Goal: Book appointment/travel/reservation

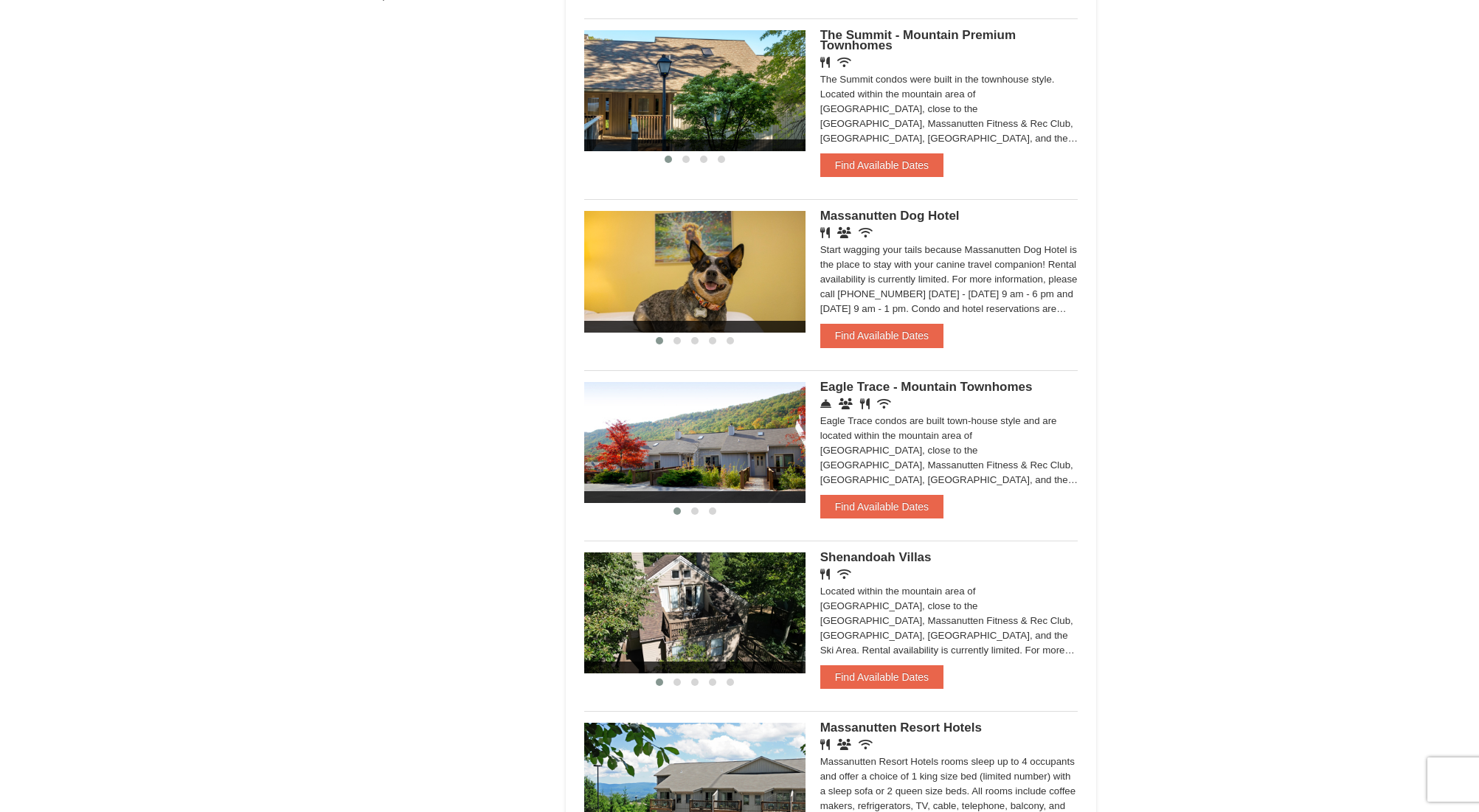
scroll to position [153, 0]
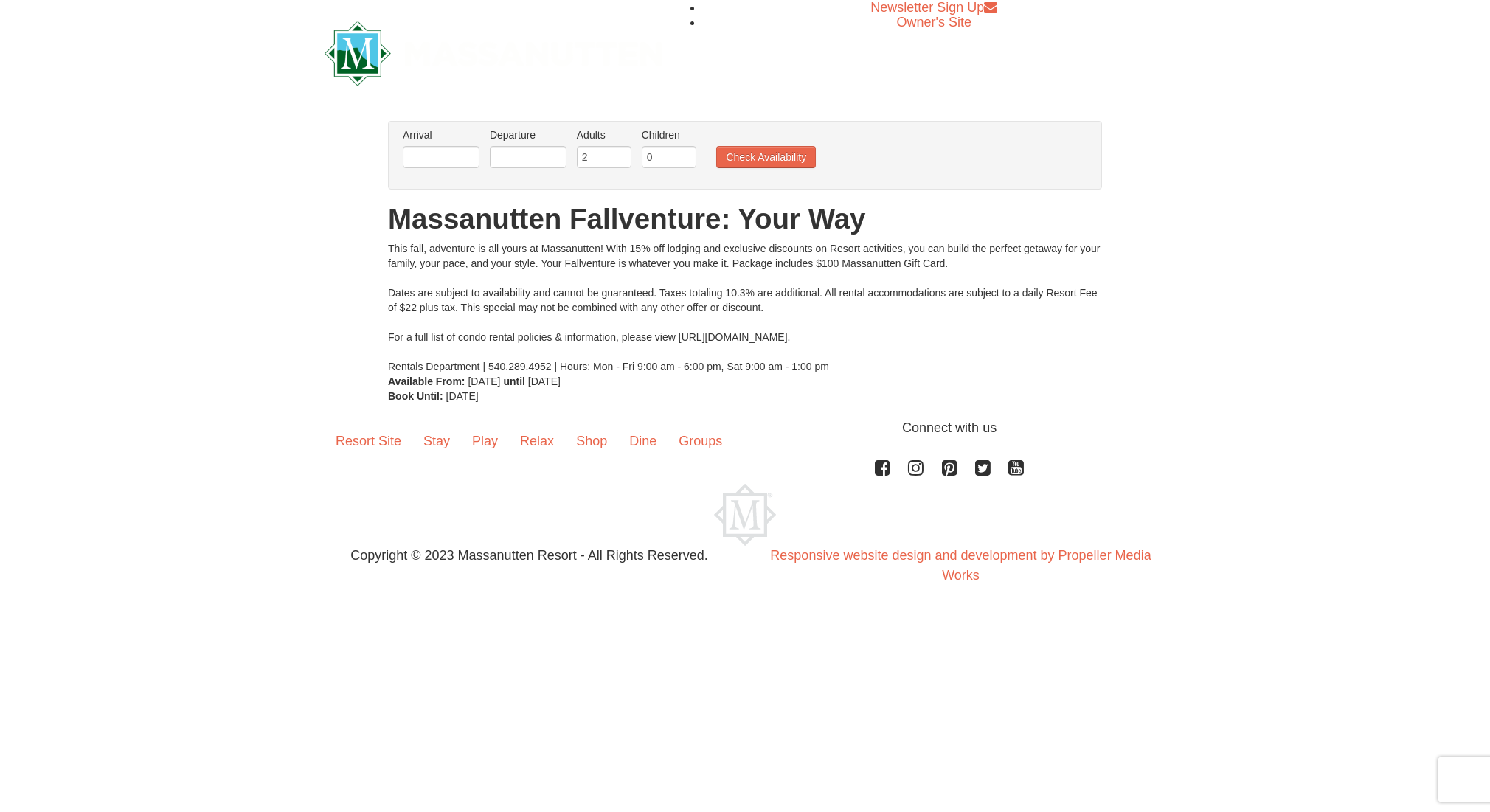
click at [792, 335] on div "This fall, adventure is all yours at Massanutten! With 15% off lodging and excl…" at bounding box center [745, 308] width 714 height 133
click at [754, 332] on div "This fall, adventure is all yours at Massanutten! With 15% off lodging and excl…" at bounding box center [745, 308] width 714 height 133
drag, startPoint x: 677, startPoint y: 336, endPoint x: 688, endPoint y: 301, distance: 36.7
click at [681, 336] on div "This fall, adventure is all yours at Massanutten! With 15% off lodging and excl…" at bounding box center [745, 308] width 714 height 133
click at [436, 149] on input "text" at bounding box center [441, 157] width 77 height 22
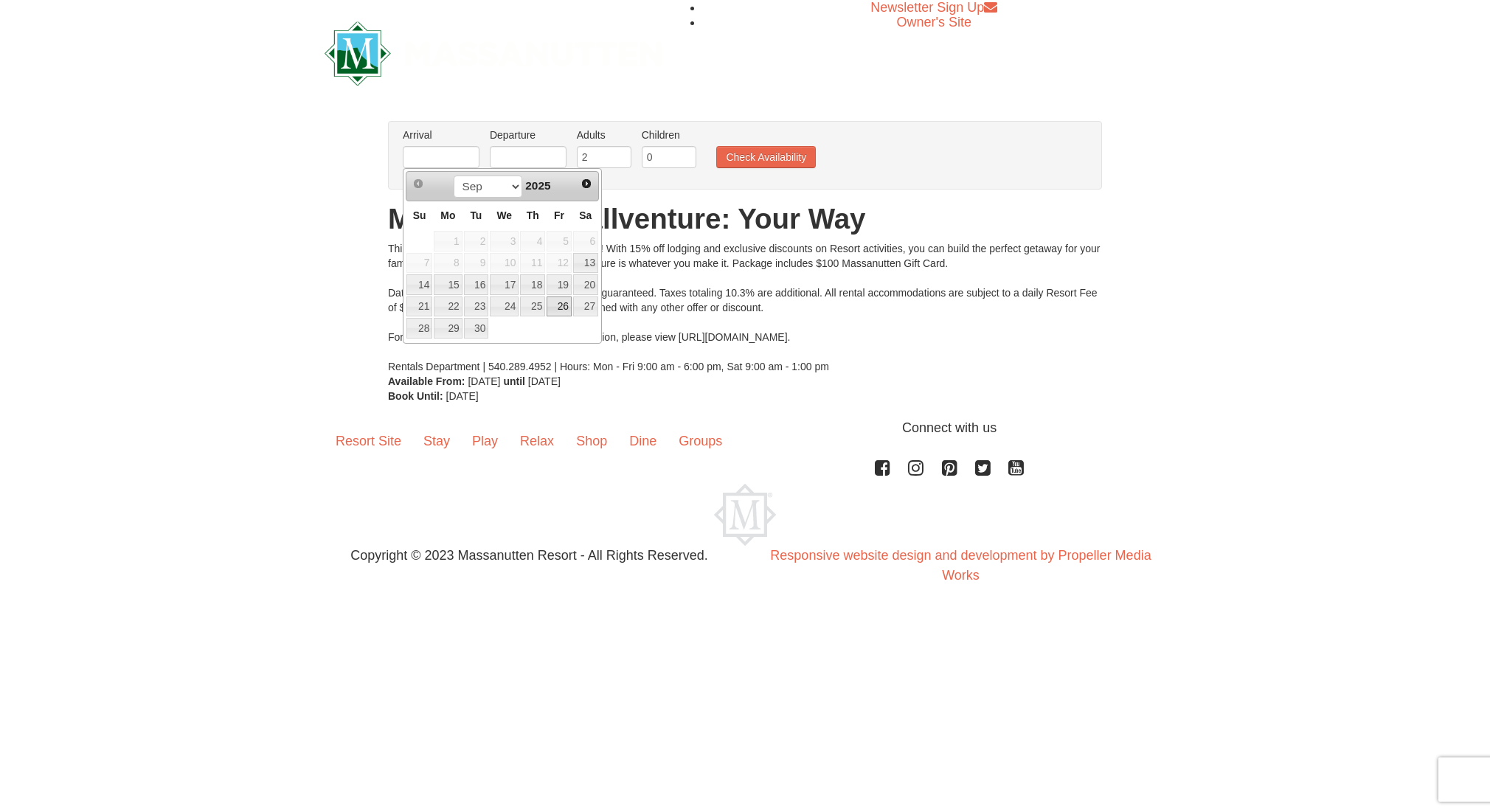
click at [568, 303] on link "26" at bounding box center [559, 306] width 25 height 21
type input "[DATE]"
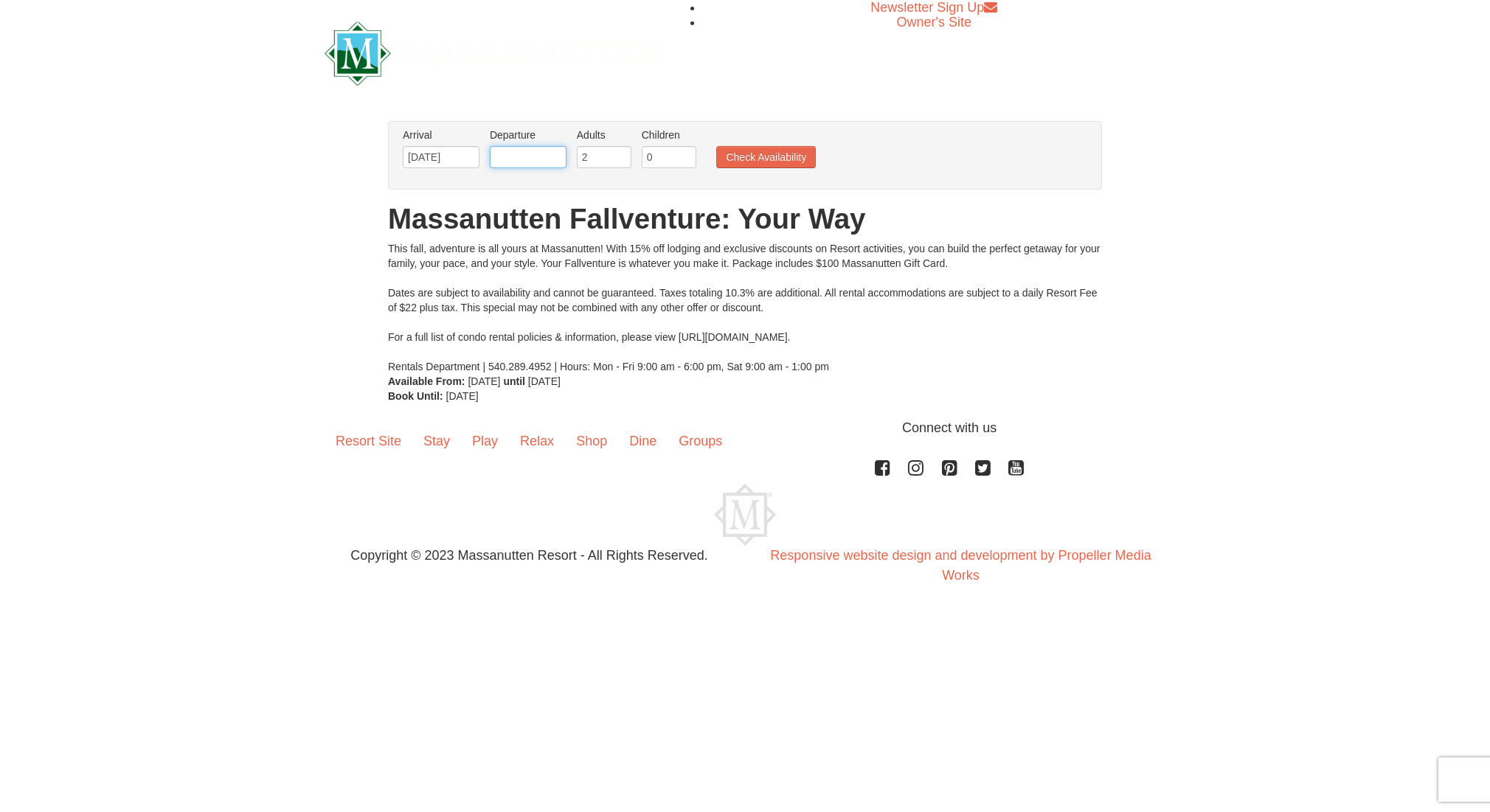
click at [541, 154] on input "text" at bounding box center [528, 157] width 77 height 22
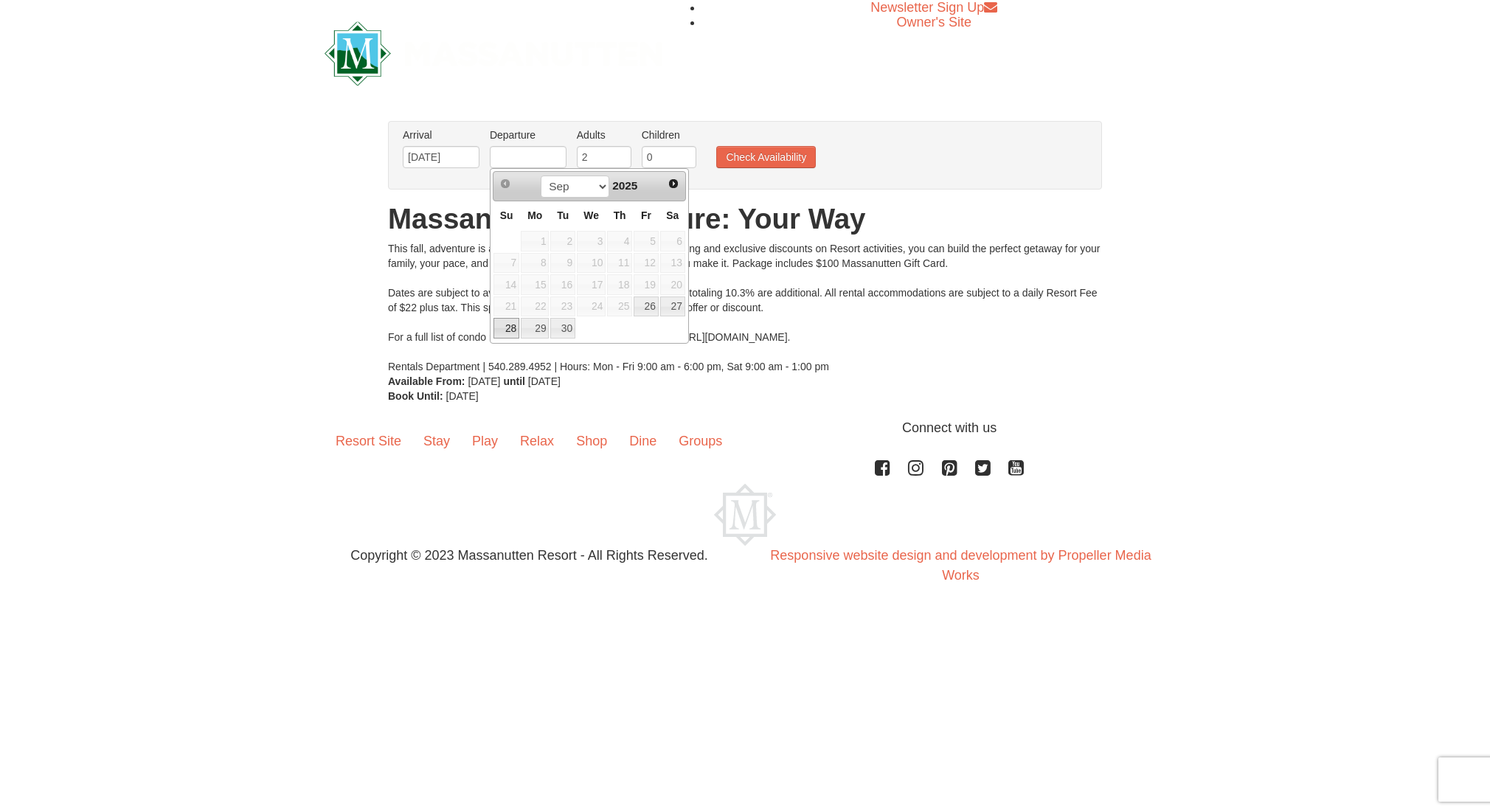
click at [502, 322] on link "28" at bounding box center [506, 328] width 25 height 21
type input "[DATE]"
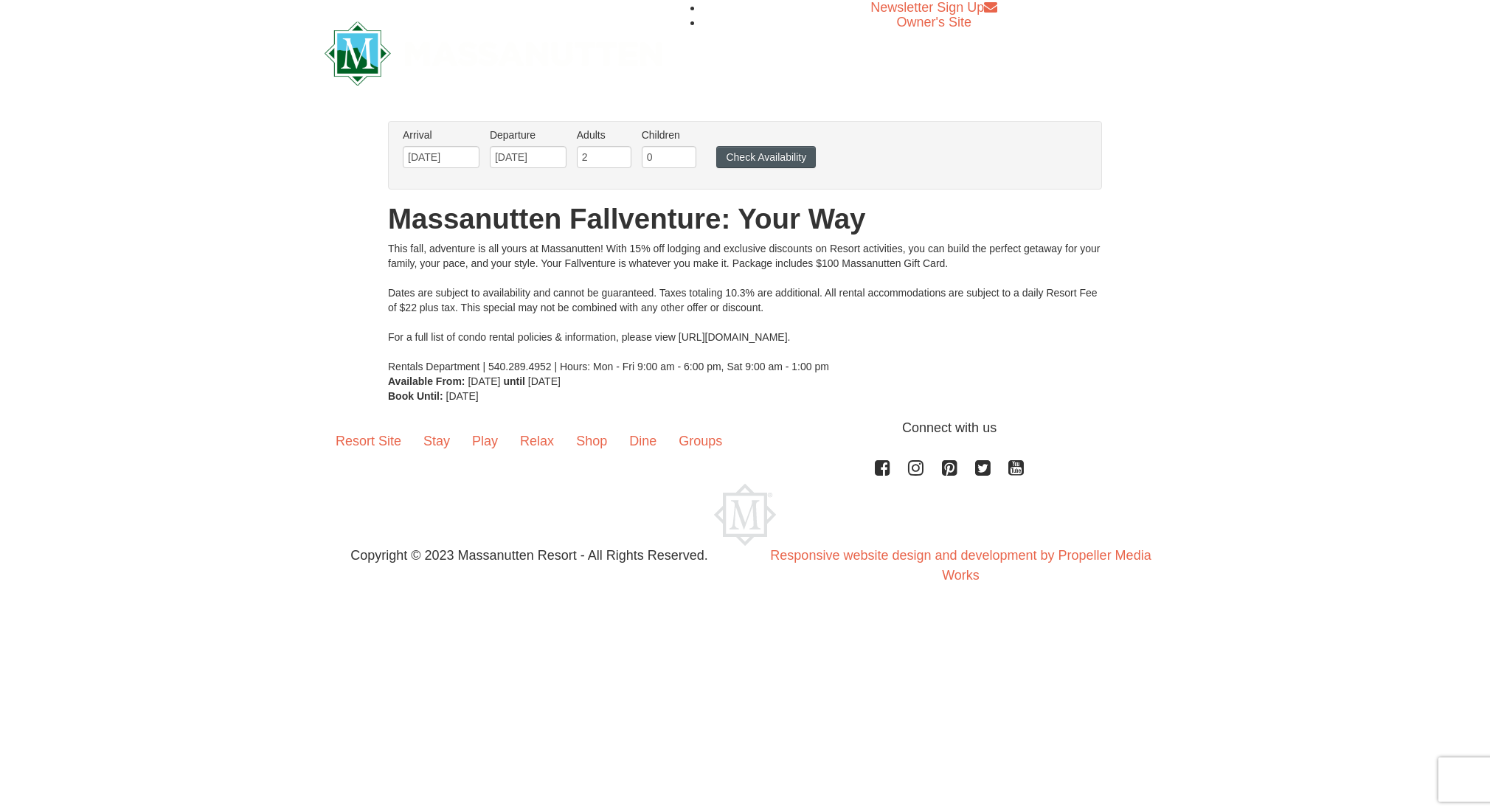
click at [760, 160] on button "Check Availability" at bounding box center [766, 157] width 99 height 22
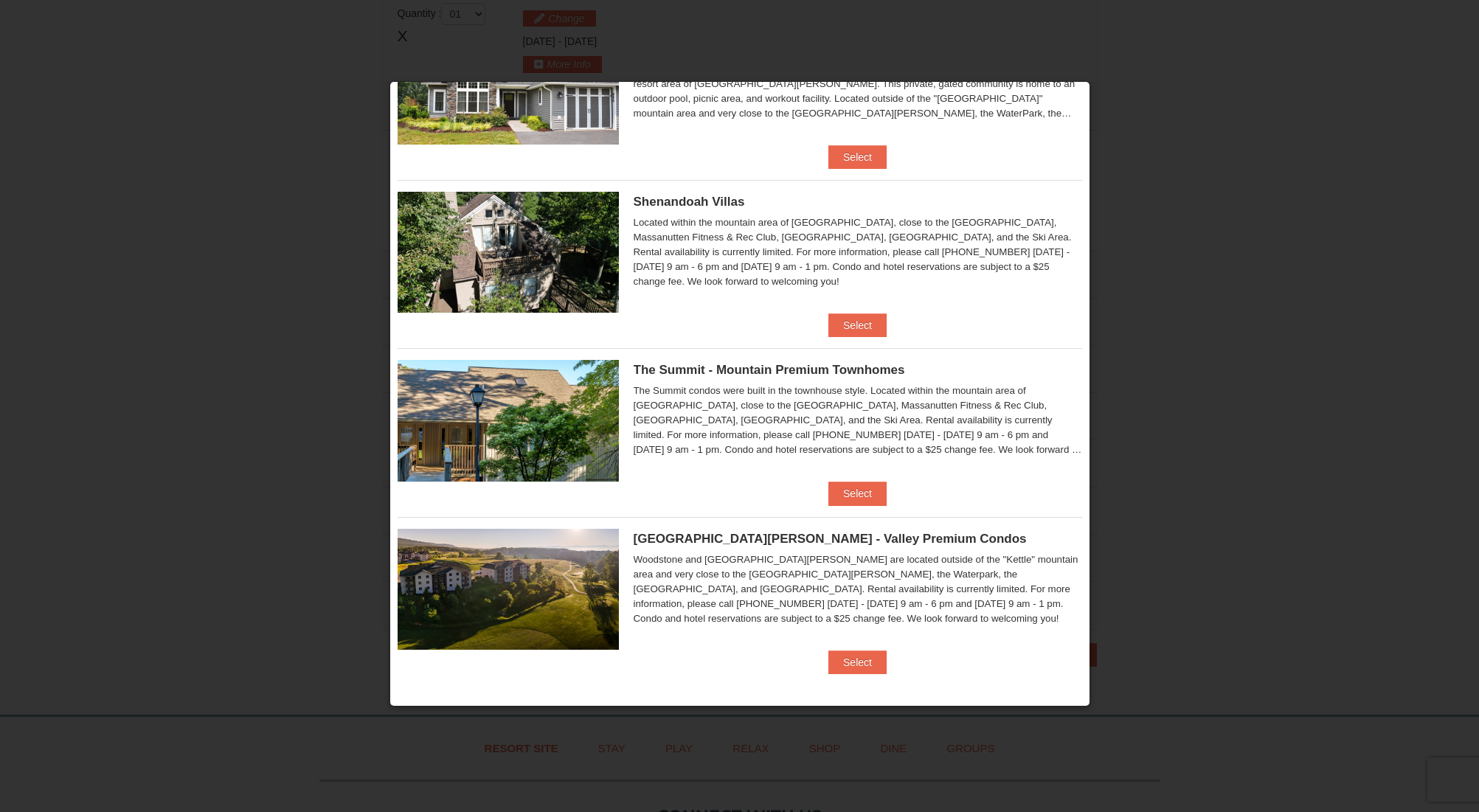
scroll to position [707, 0]
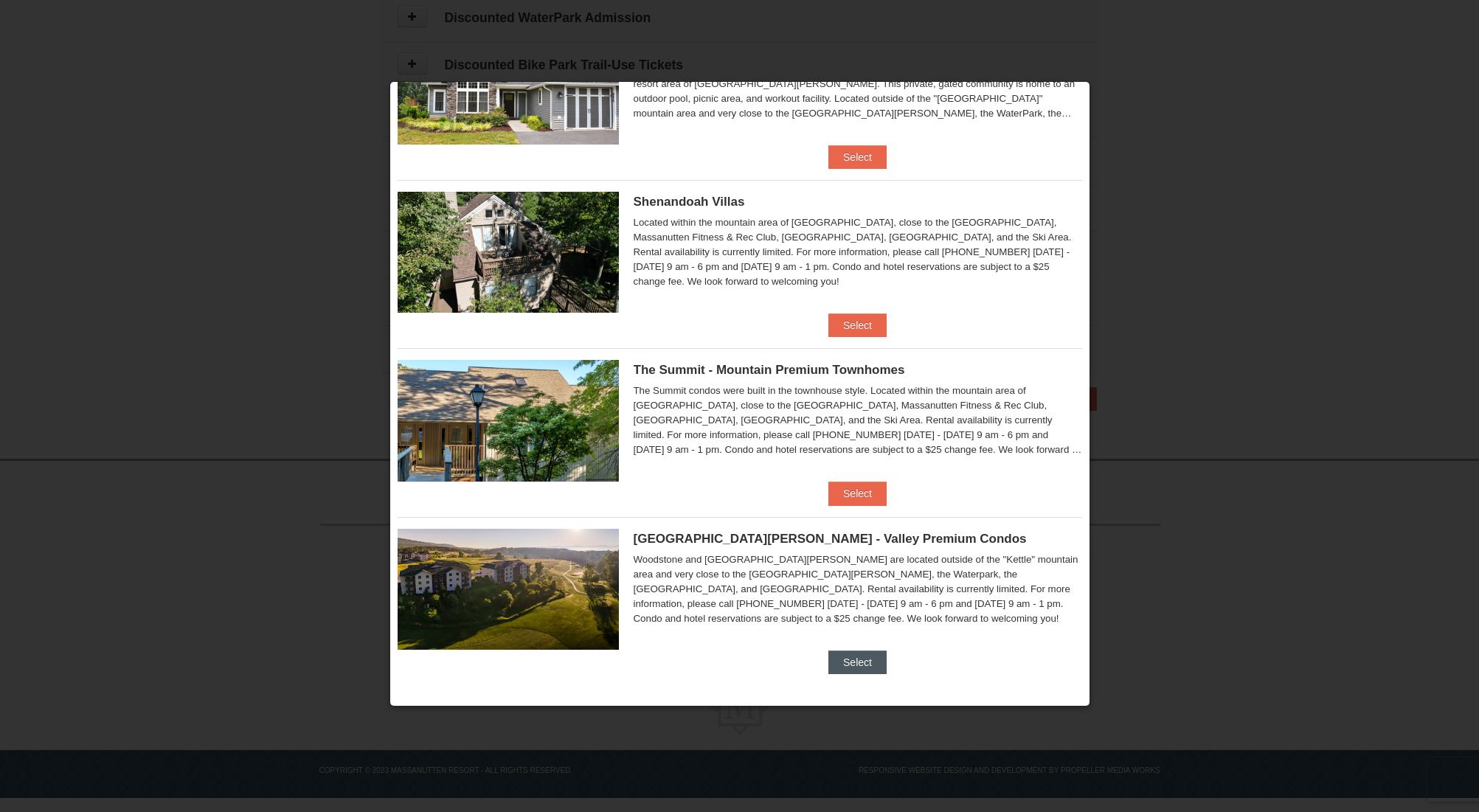
click at [862, 652] on button "Select" at bounding box center [857, 662] width 58 height 24
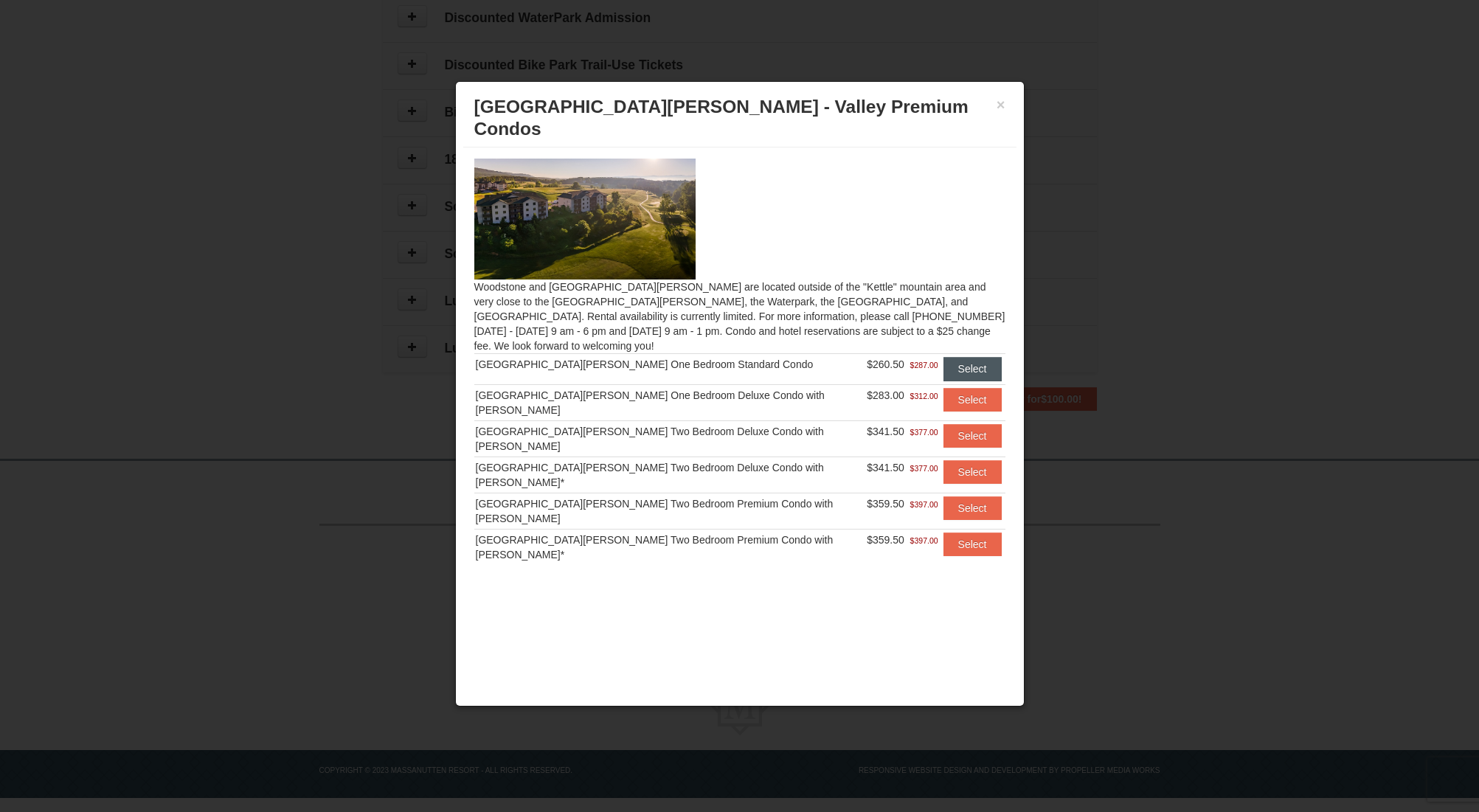
click at [958, 357] on button "Select" at bounding box center [972, 368] width 58 height 24
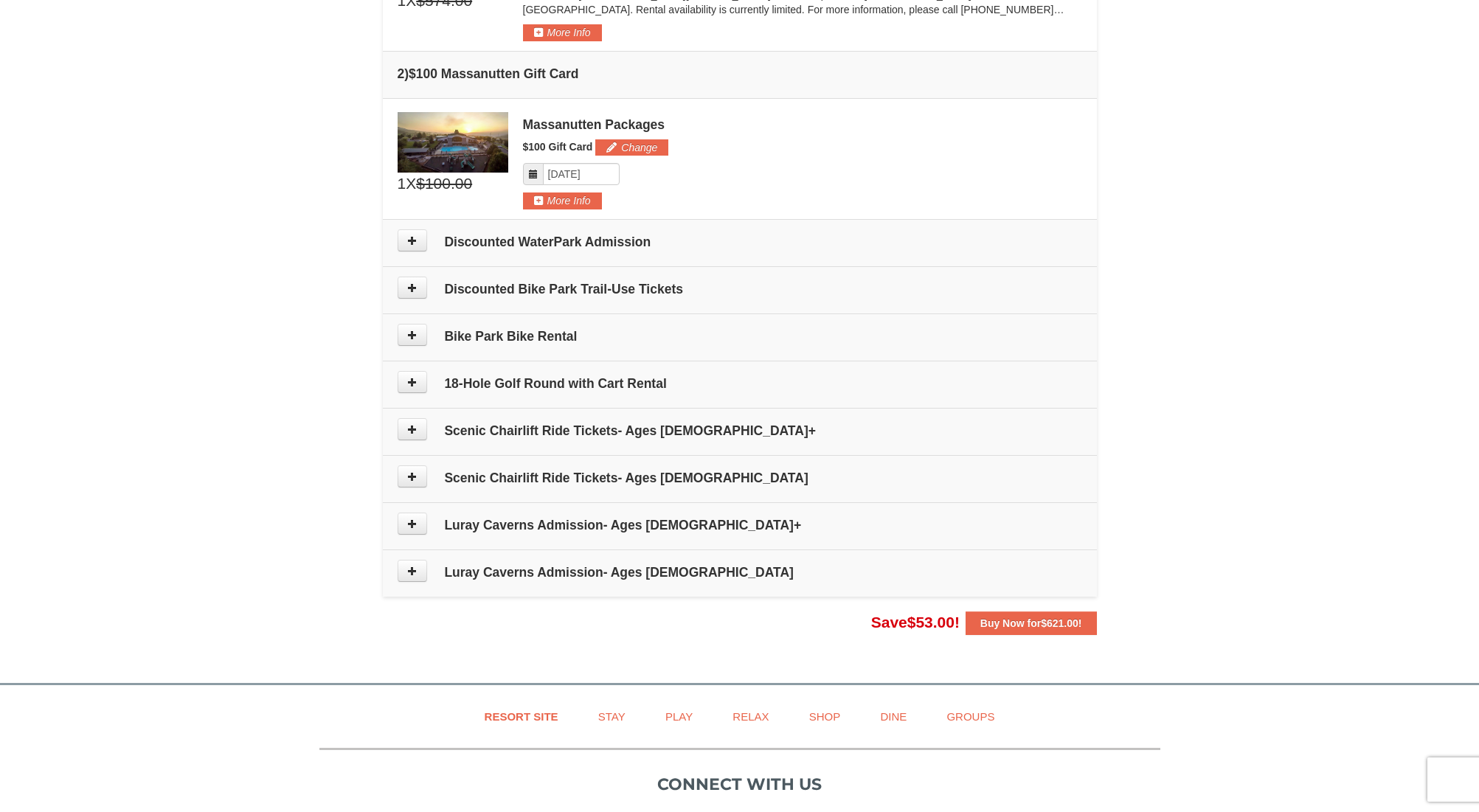
scroll to position [491, 0]
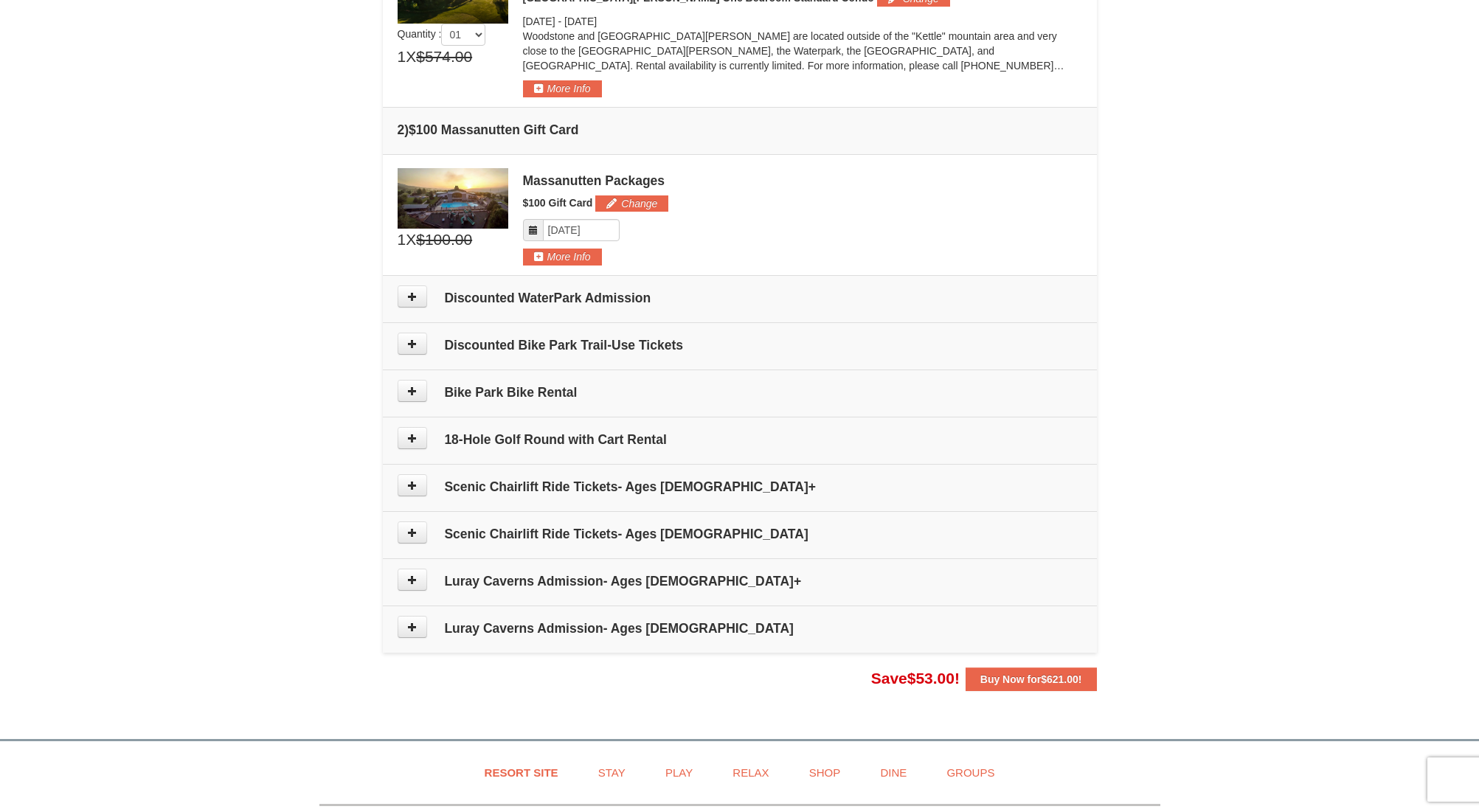
click at [414, 393] on icon at bounding box center [412, 390] width 11 height 11
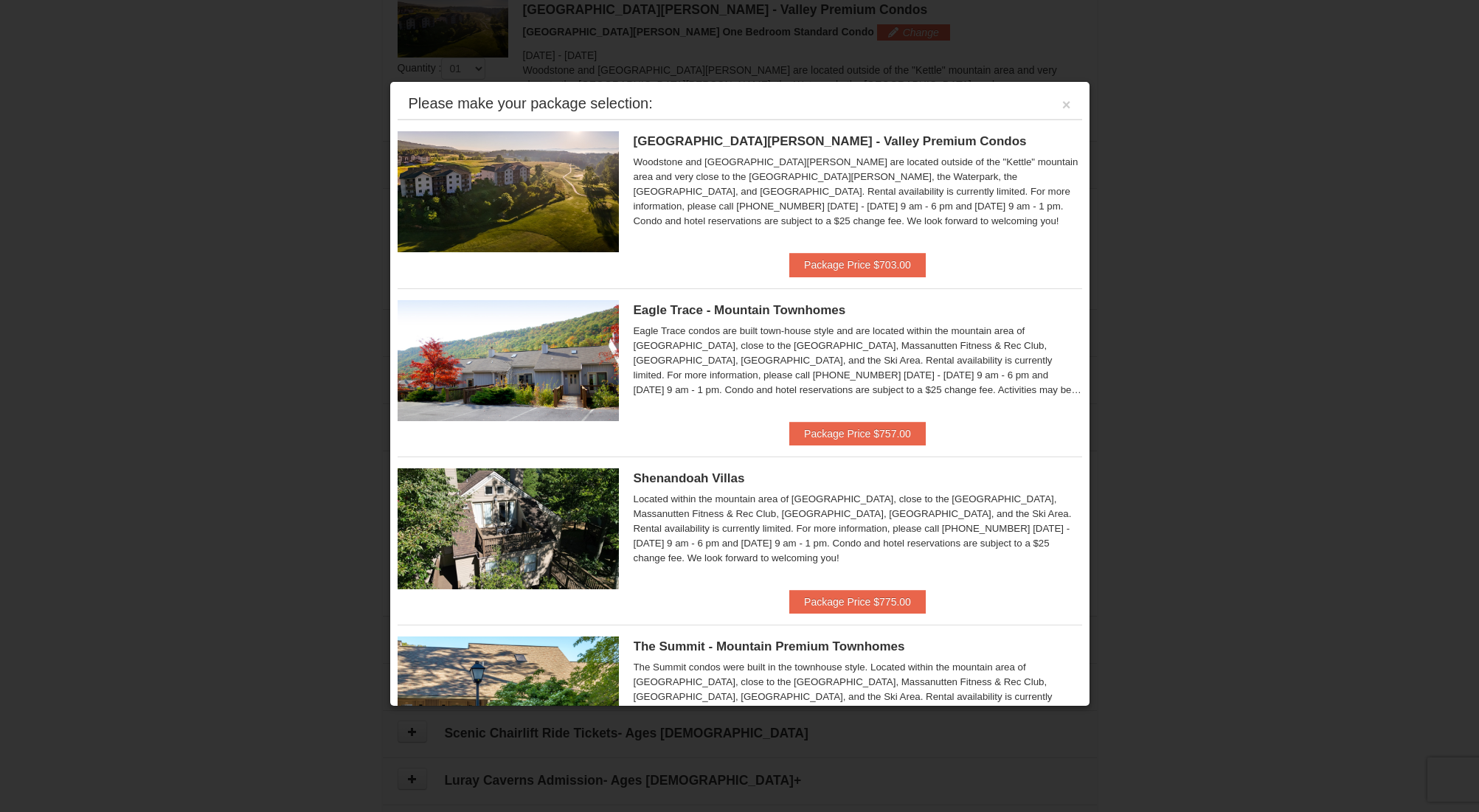
scroll to position [454, 0]
click at [1062, 104] on button "×" at bounding box center [1066, 105] width 9 height 15
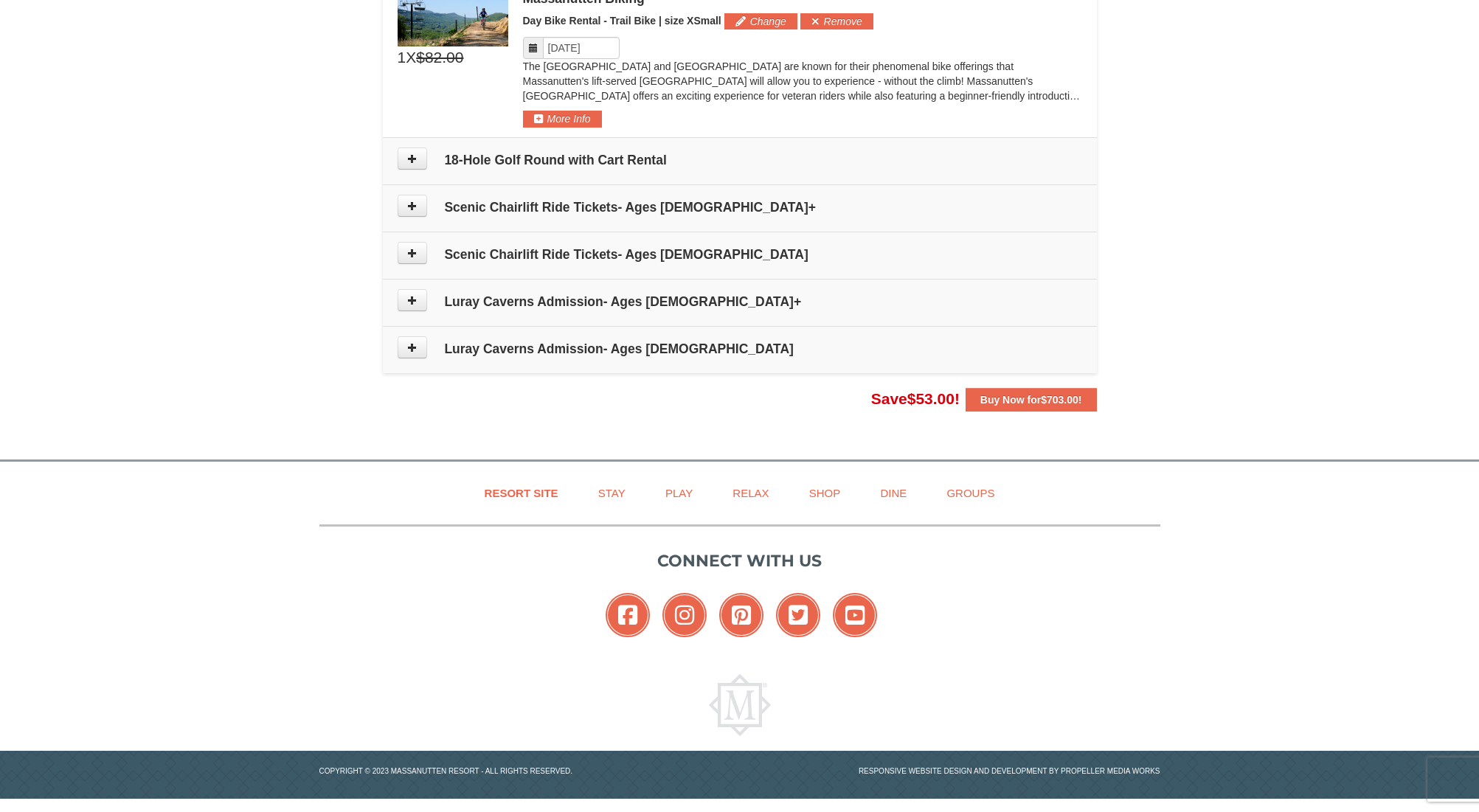
scroll to position [654, 0]
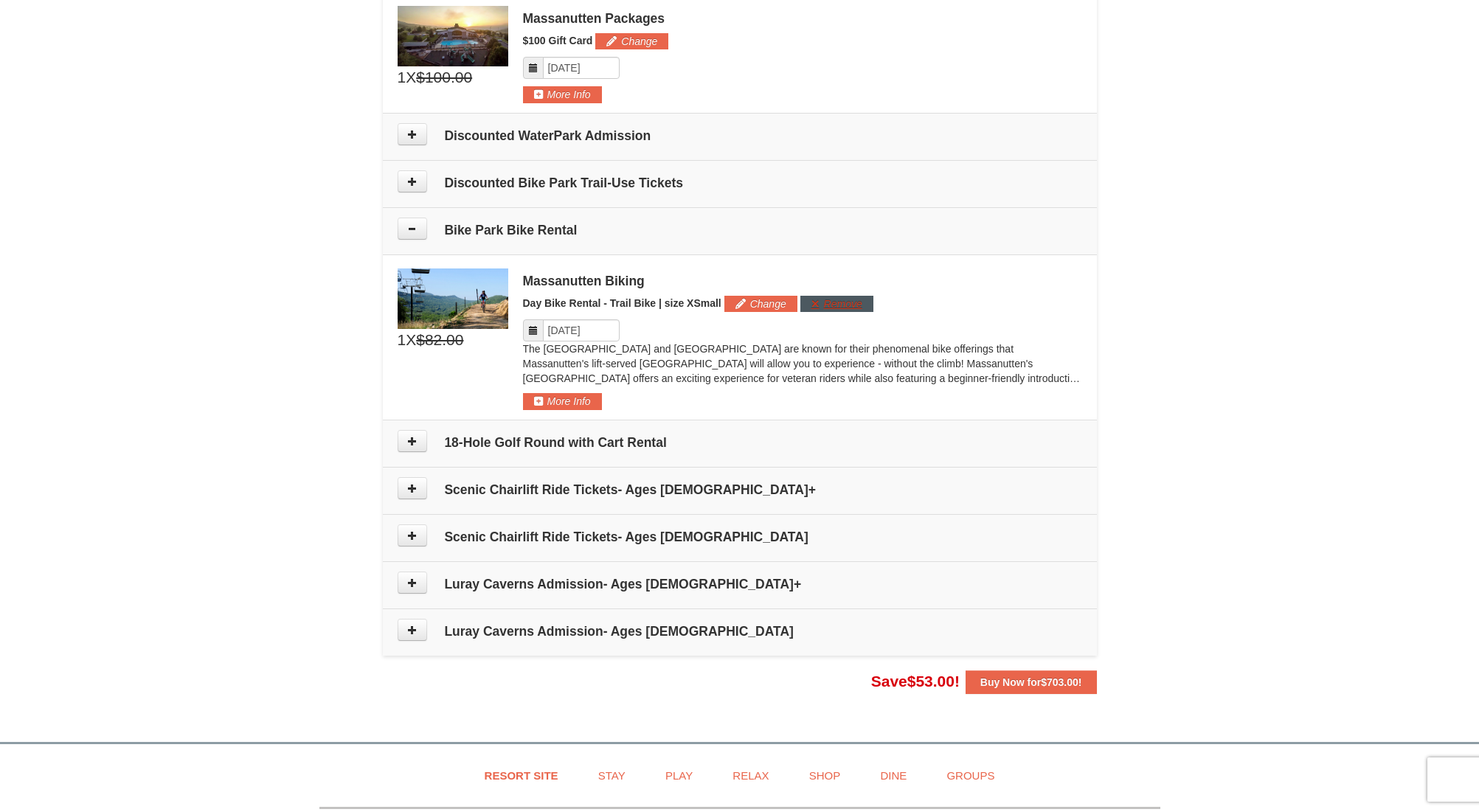
click at [861, 303] on button "Remove" at bounding box center [837, 304] width 73 height 16
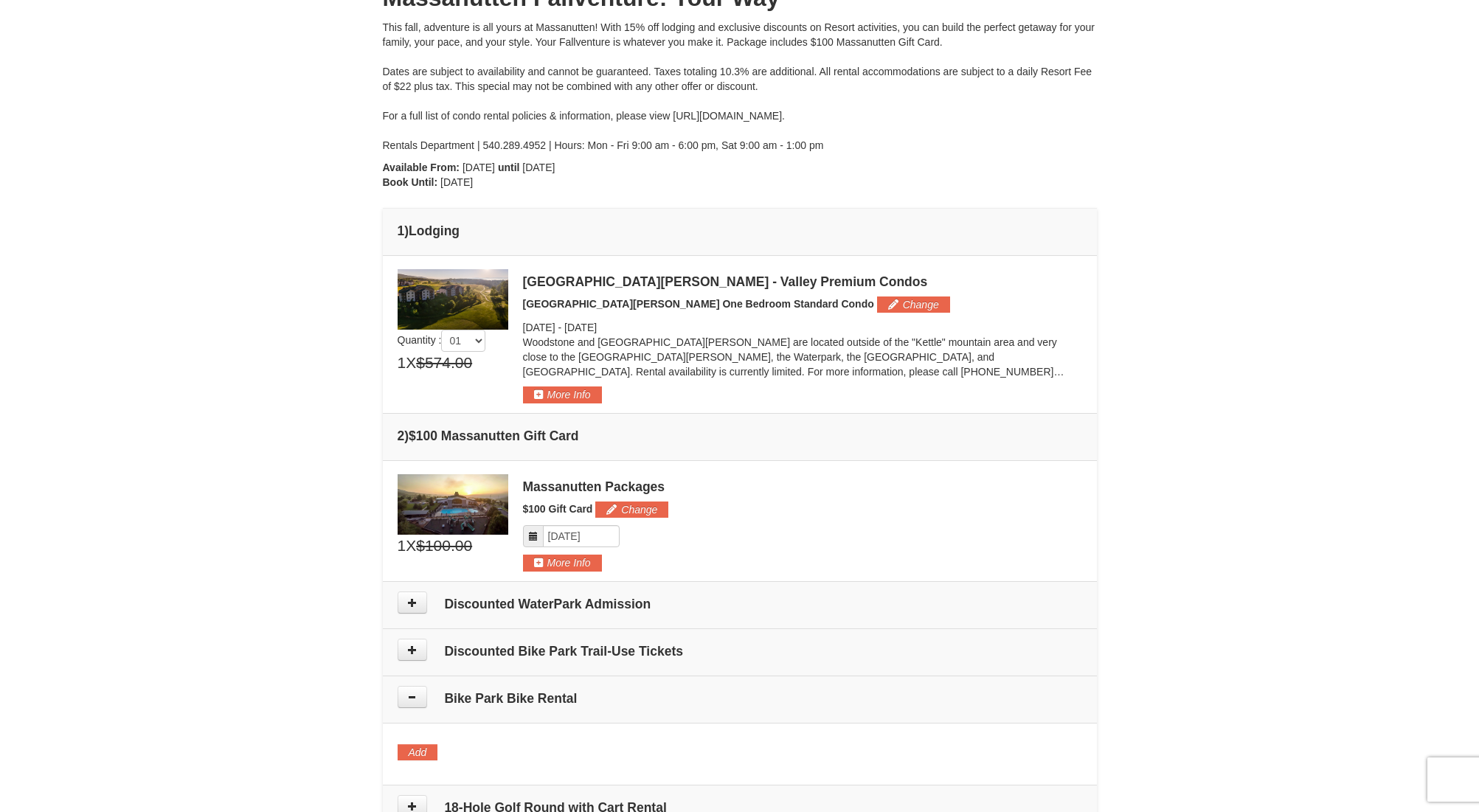
scroll to position [152, 0]
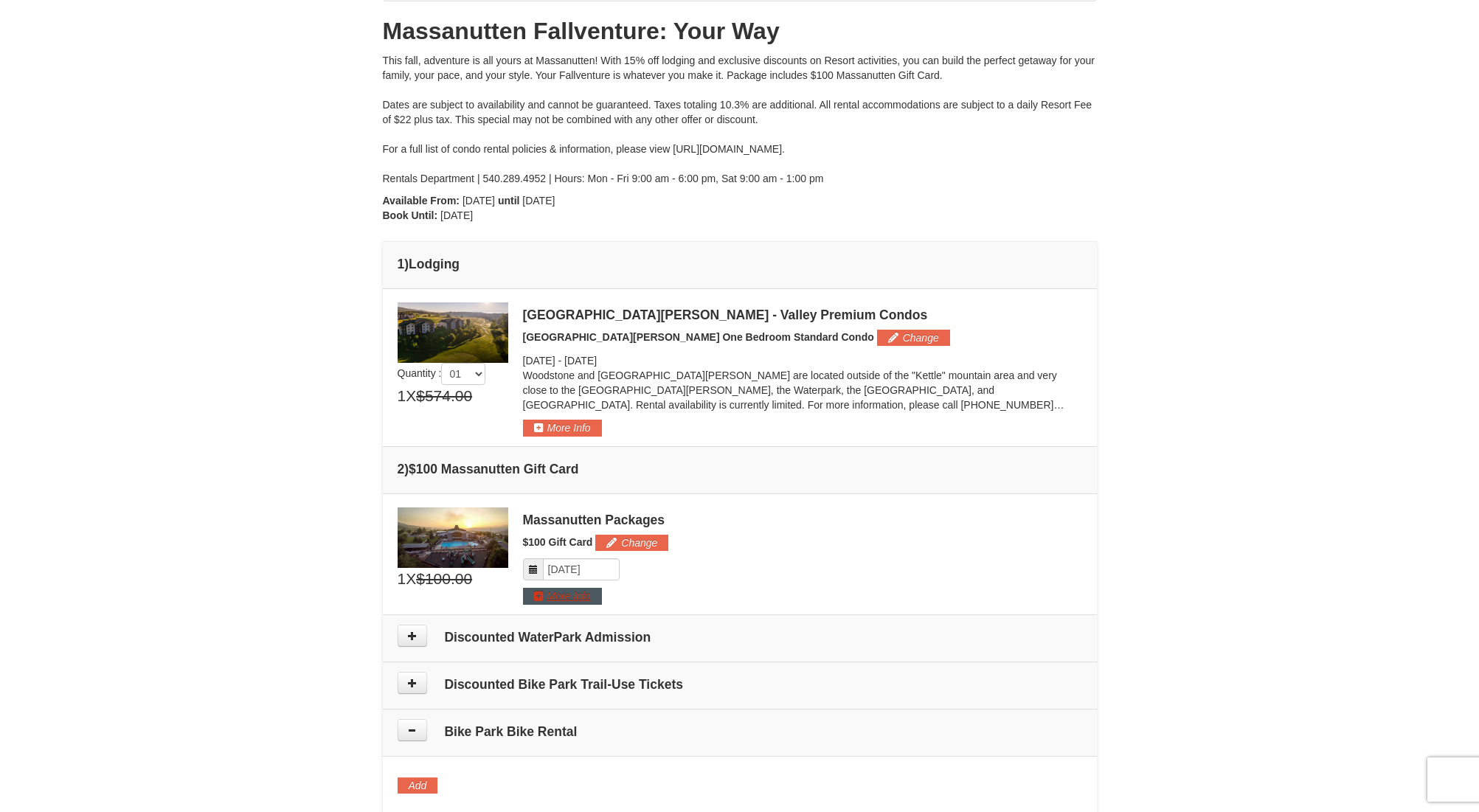
click at [554, 596] on button "More Info" at bounding box center [563, 596] width 79 height 16
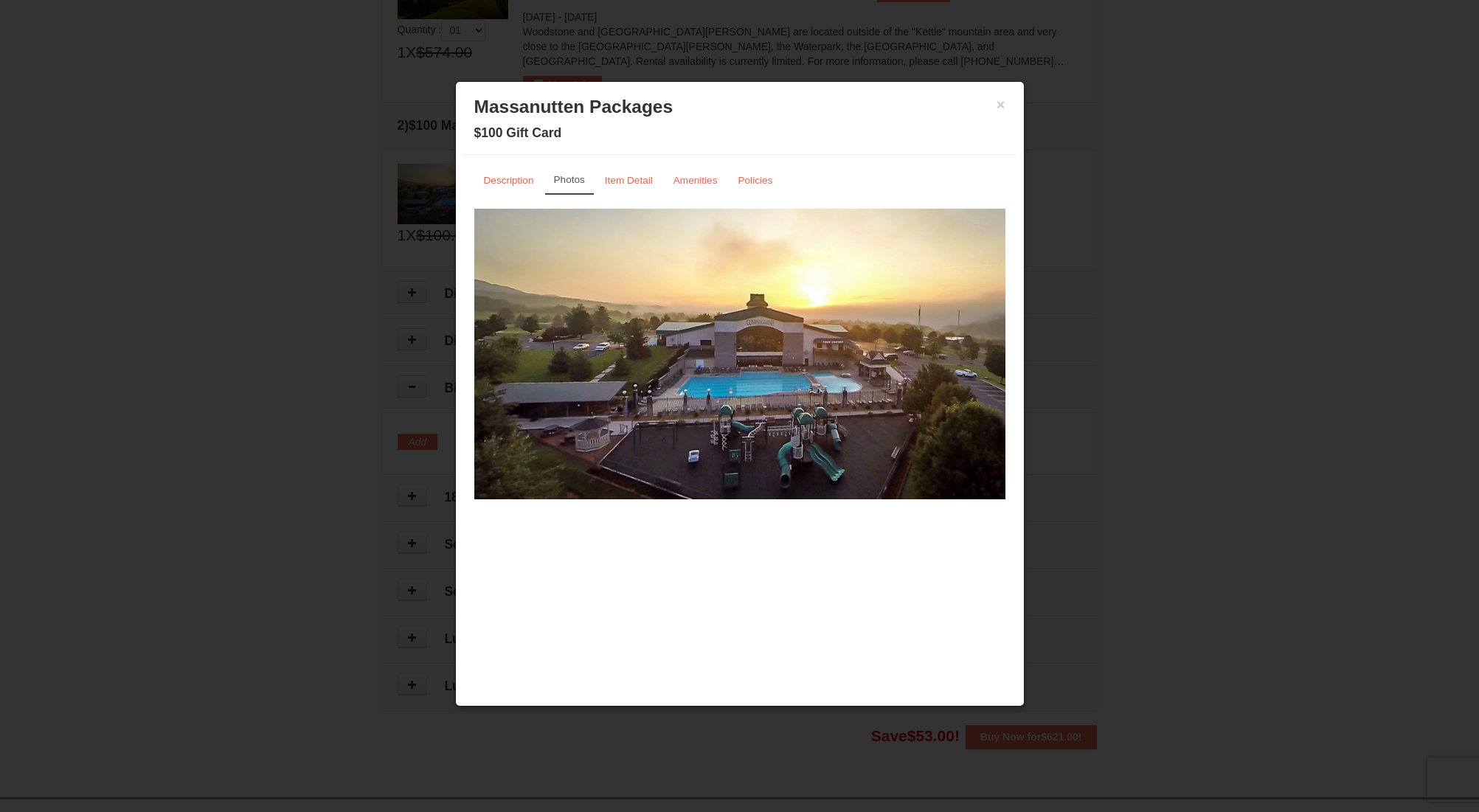
scroll to position [186, 0]
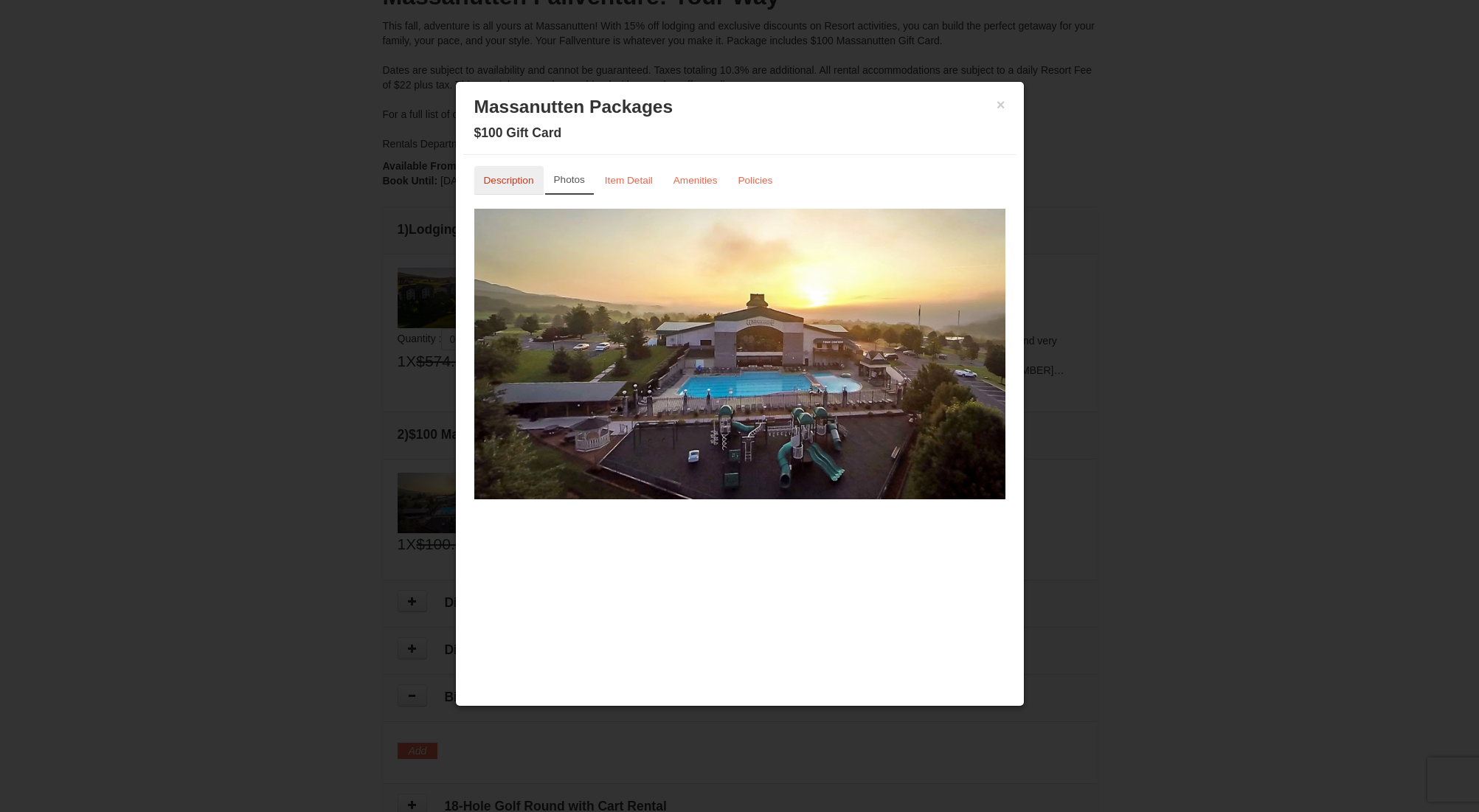
click at [497, 178] on small "Description" at bounding box center [509, 180] width 50 height 11
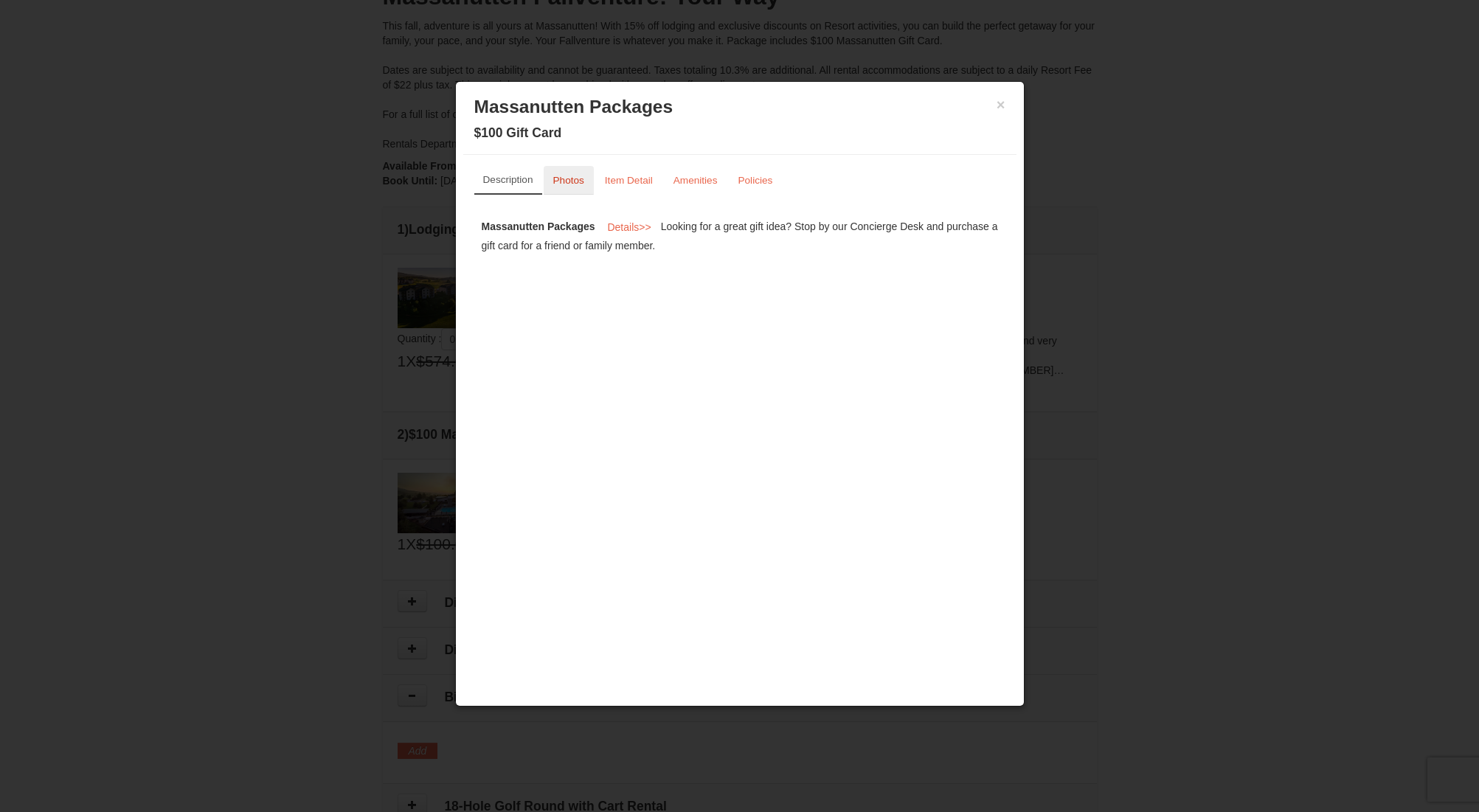
click at [560, 174] on link "Photos" at bounding box center [568, 180] width 50 height 29
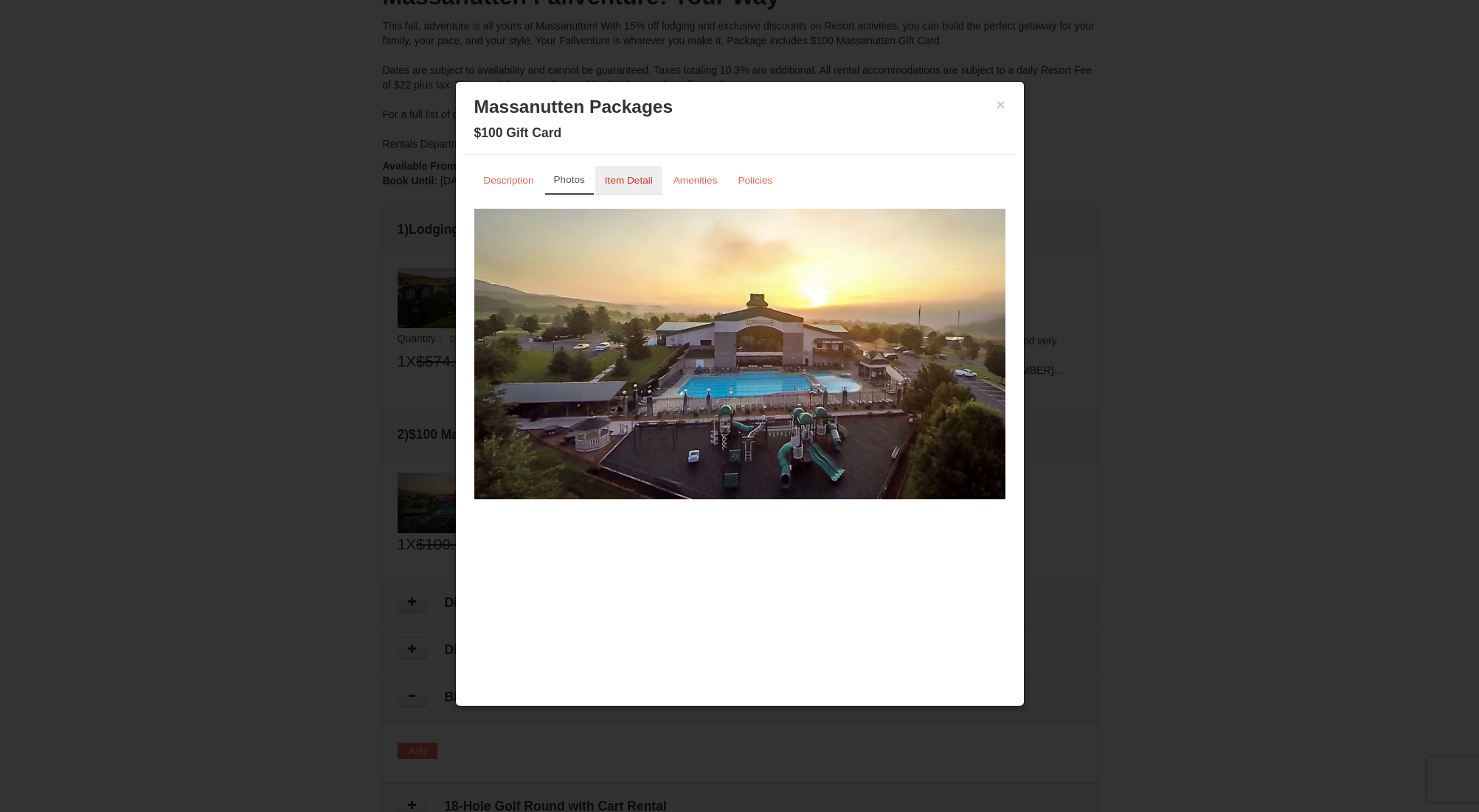
click at [615, 178] on small "Item Detail" at bounding box center [628, 180] width 48 height 11
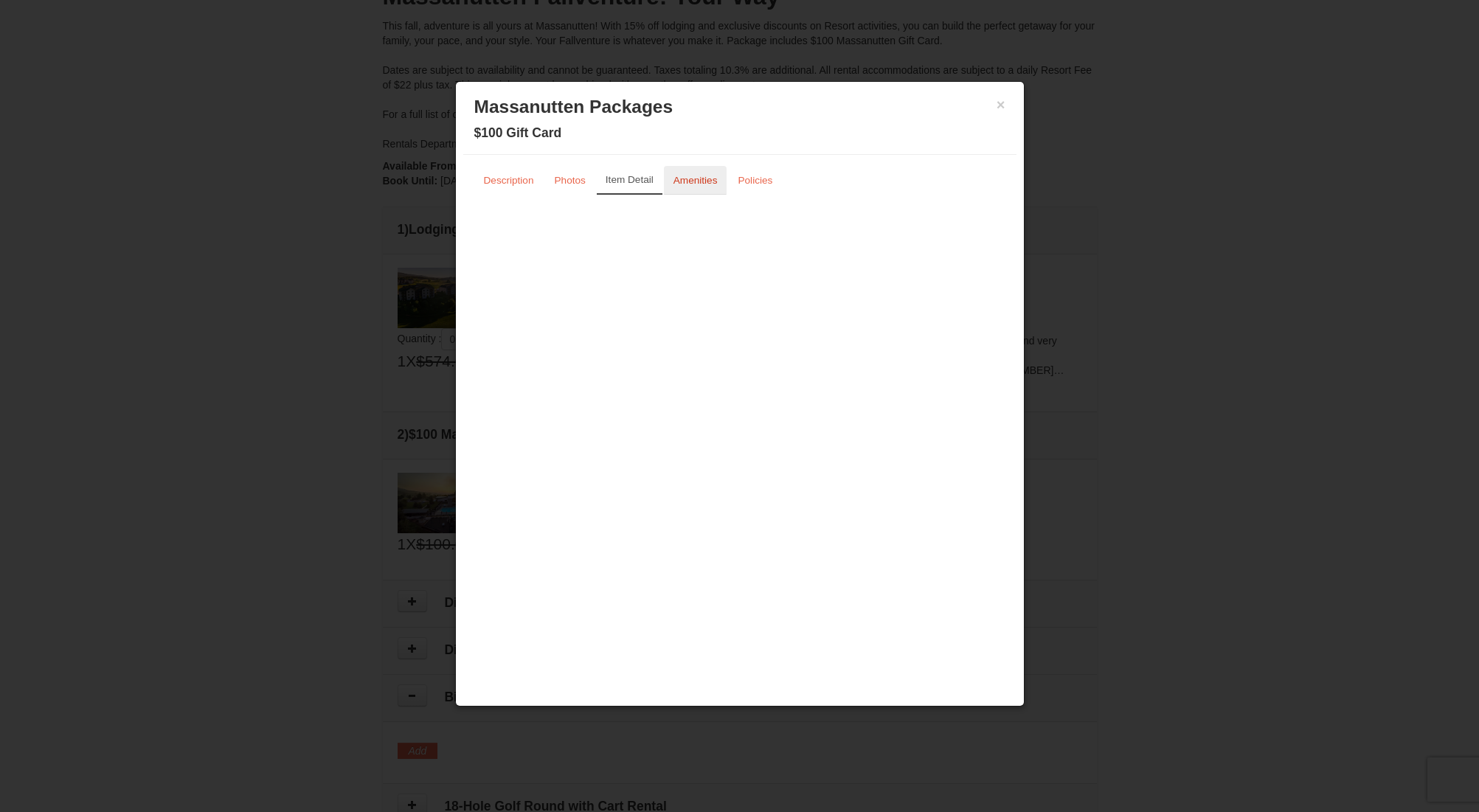
click at [673, 180] on small "Amenities" at bounding box center [696, 180] width 44 height 11
click at [759, 180] on small "Policies" at bounding box center [755, 180] width 34 height 11
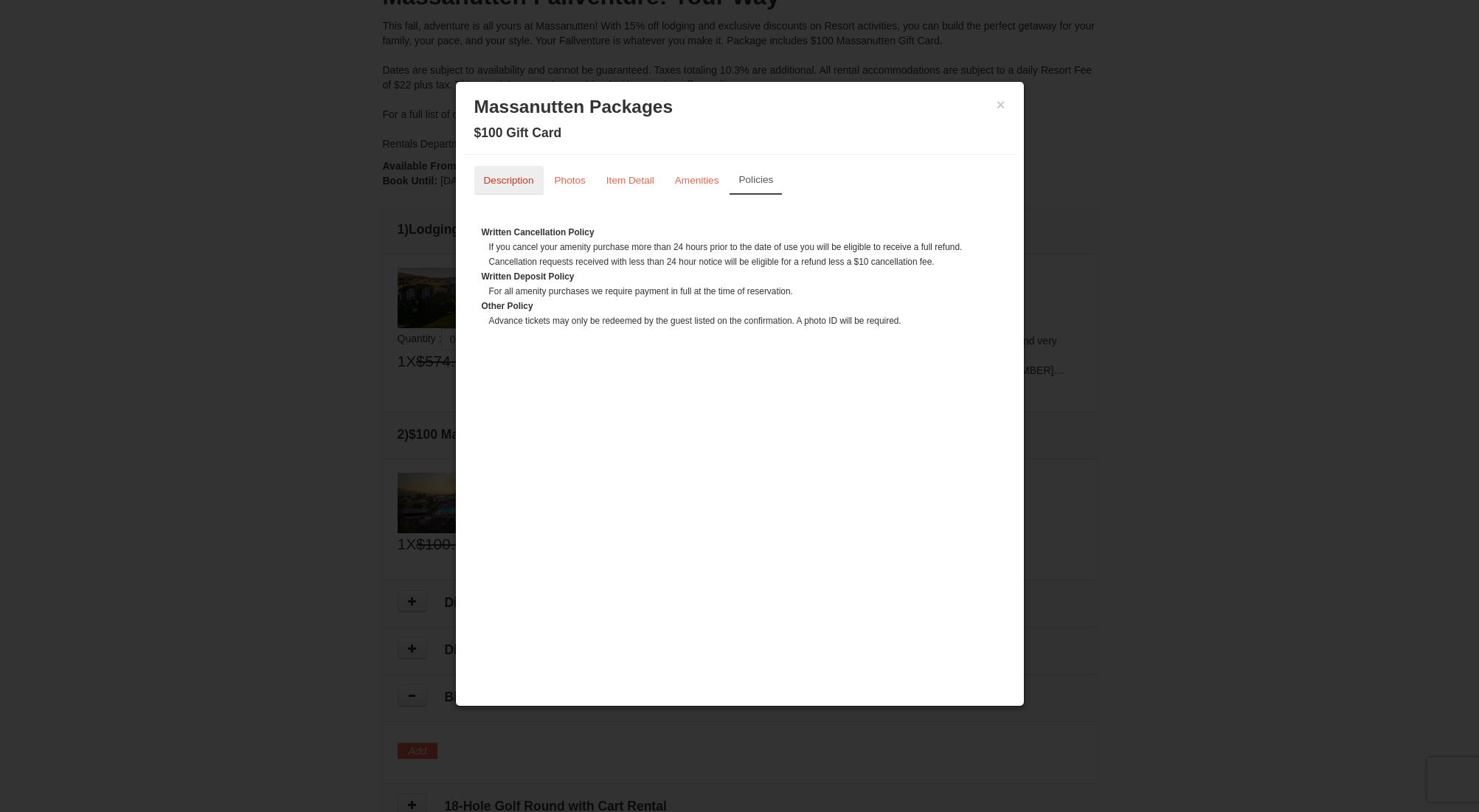
click at [491, 189] on link "Description" at bounding box center [509, 180] width 70 height 29
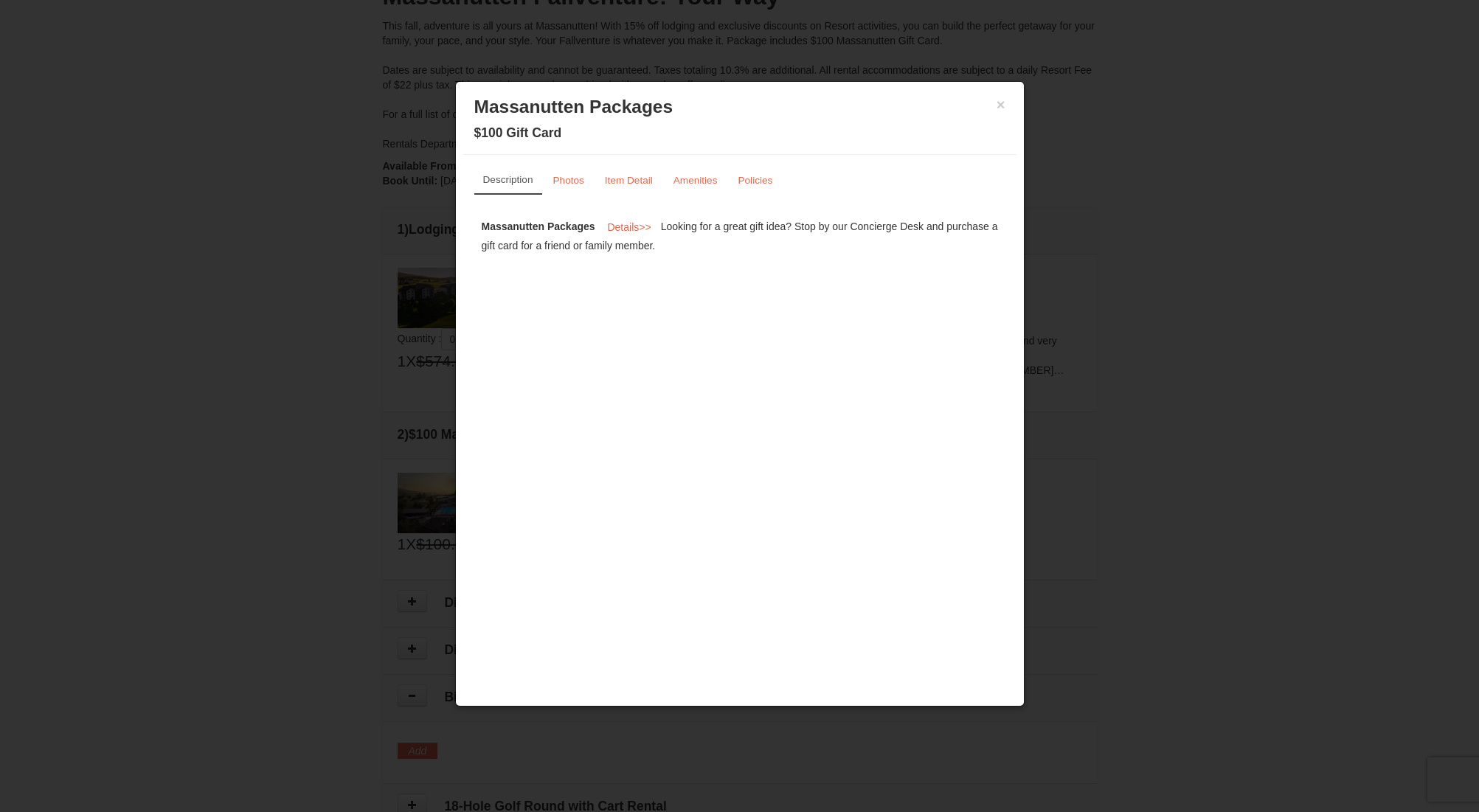
click at [1007, 101] on div "× Massanutten Packages $100 Gift Card" at bounding box center [740, 122] width 553 height 66
click at [1005, 102] on button "×" at bounding box center [1001, 105] width 9 height 15
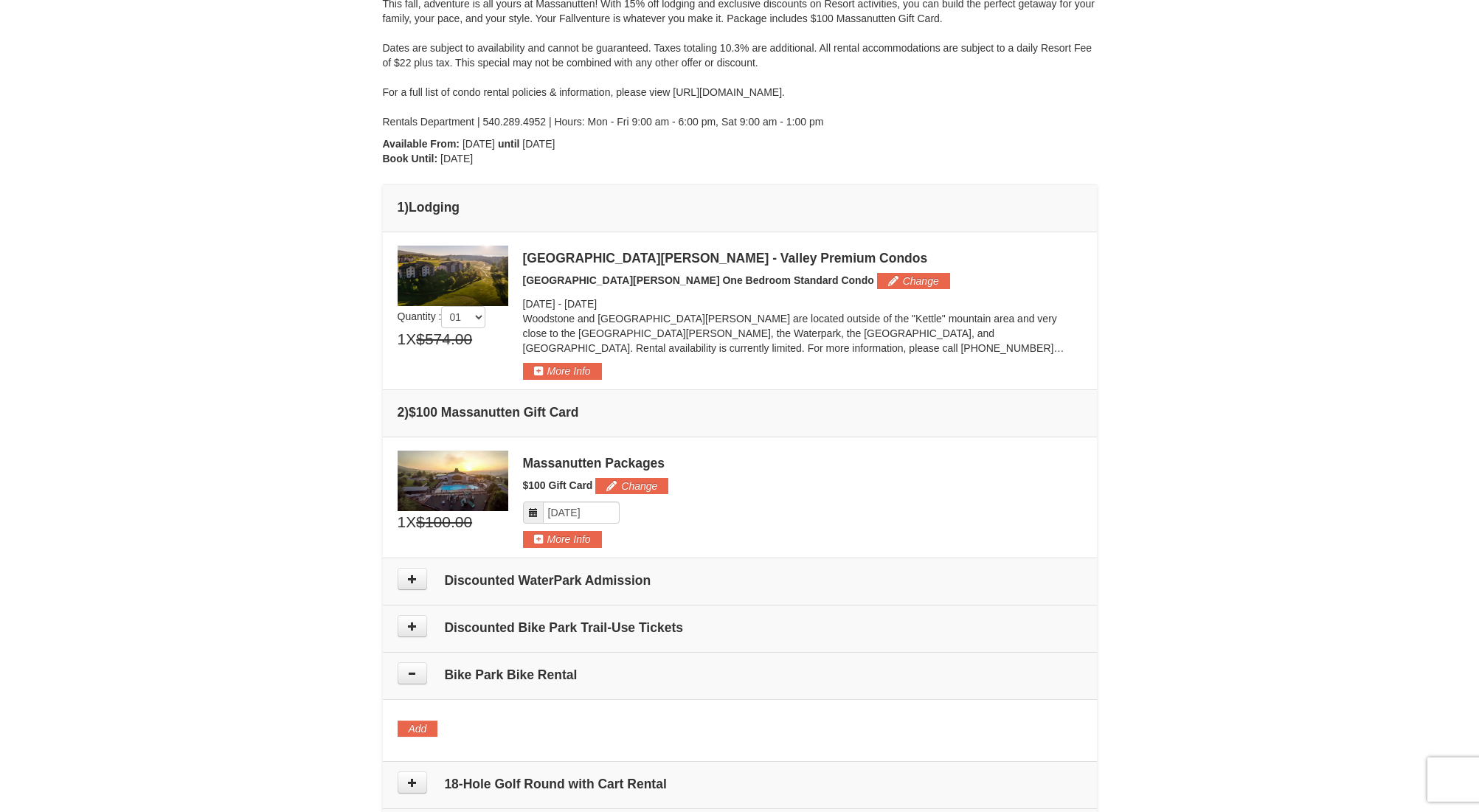
scroll to position [0, 0]
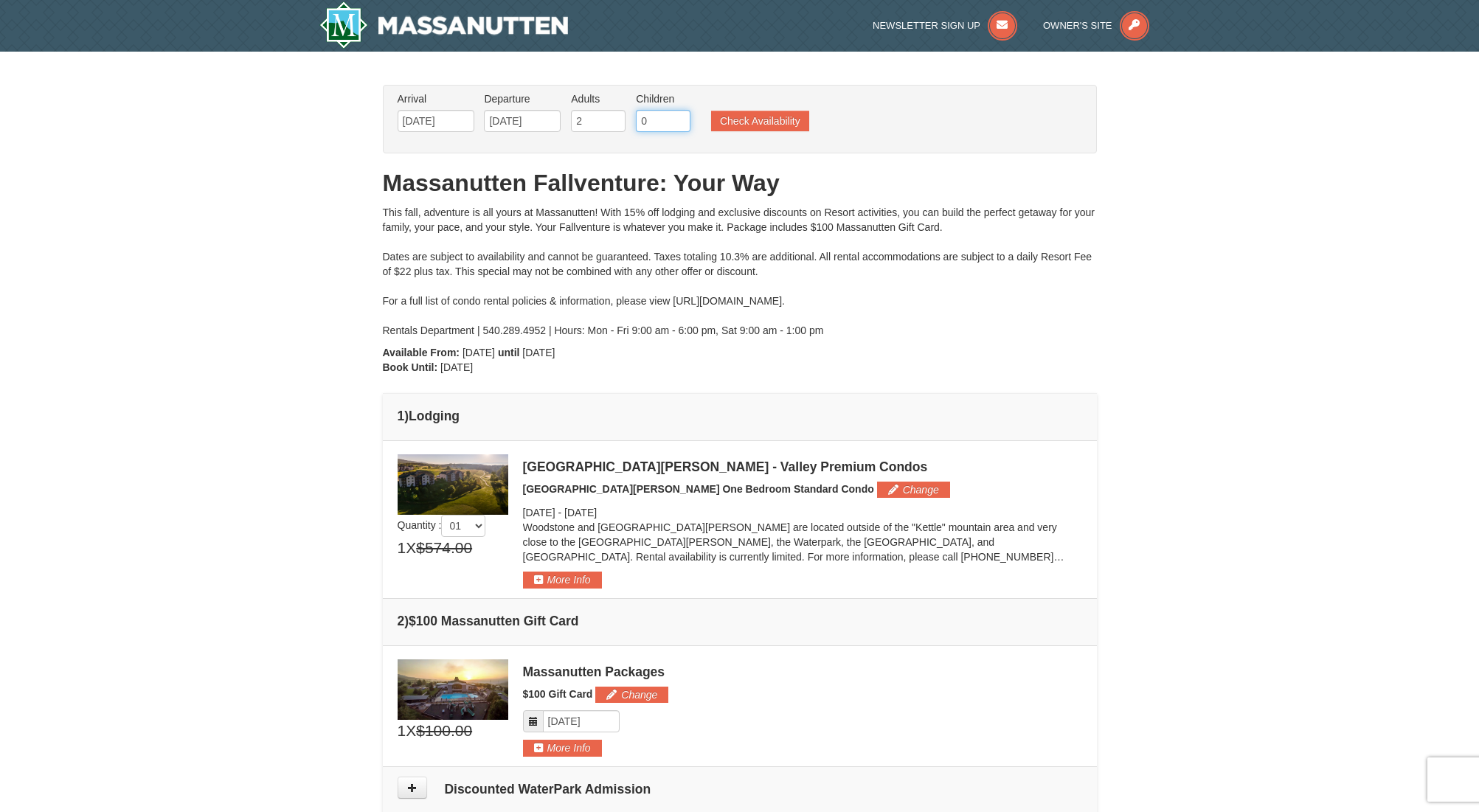
type input "1"
click at [680, 120] on input "1" at bounding box center [663, 121] width 55 height 22
click at [716, 121] on button "Check Availability" at bounding box center [760, 121] width 98 height 21
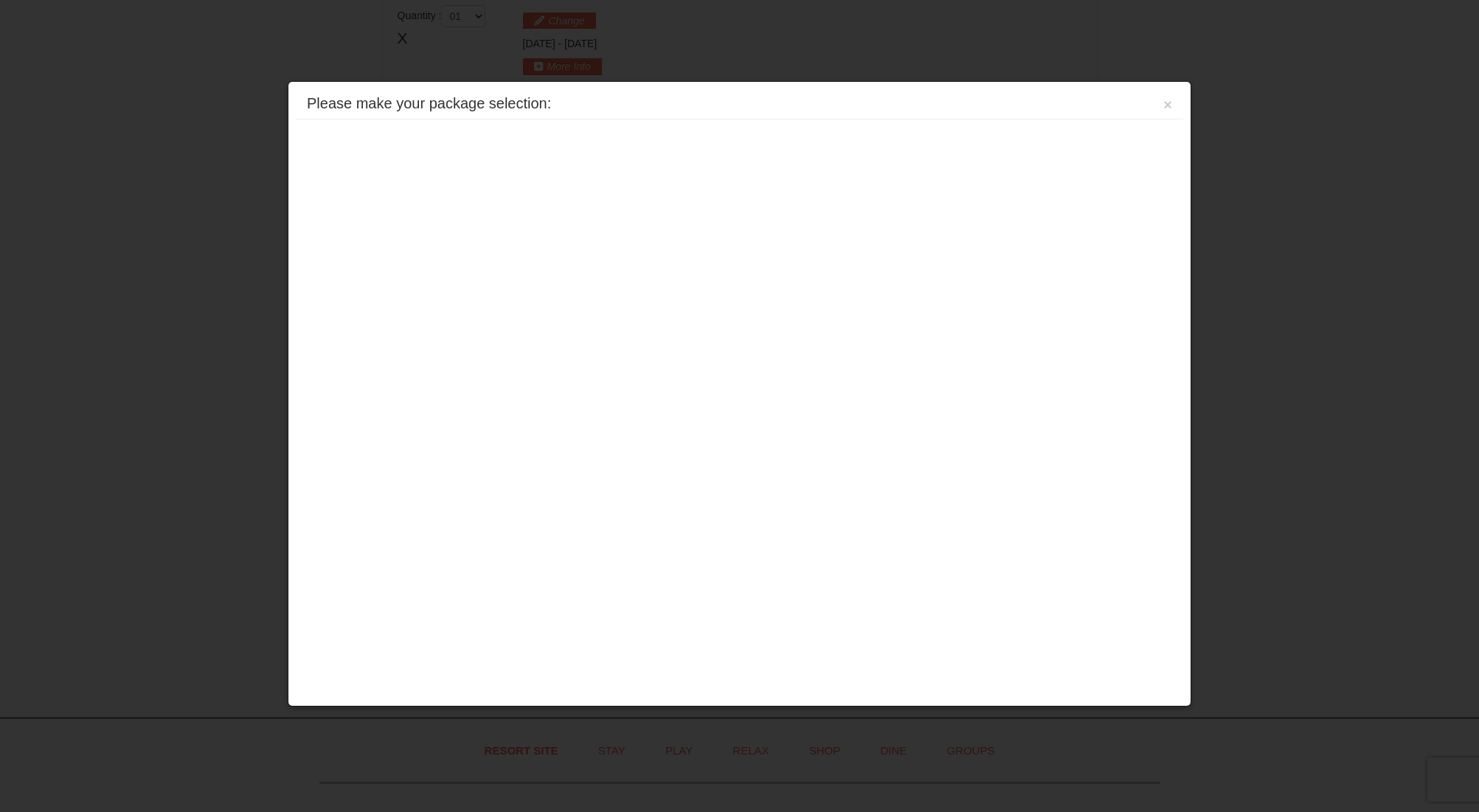
scroll to position [451, 0]
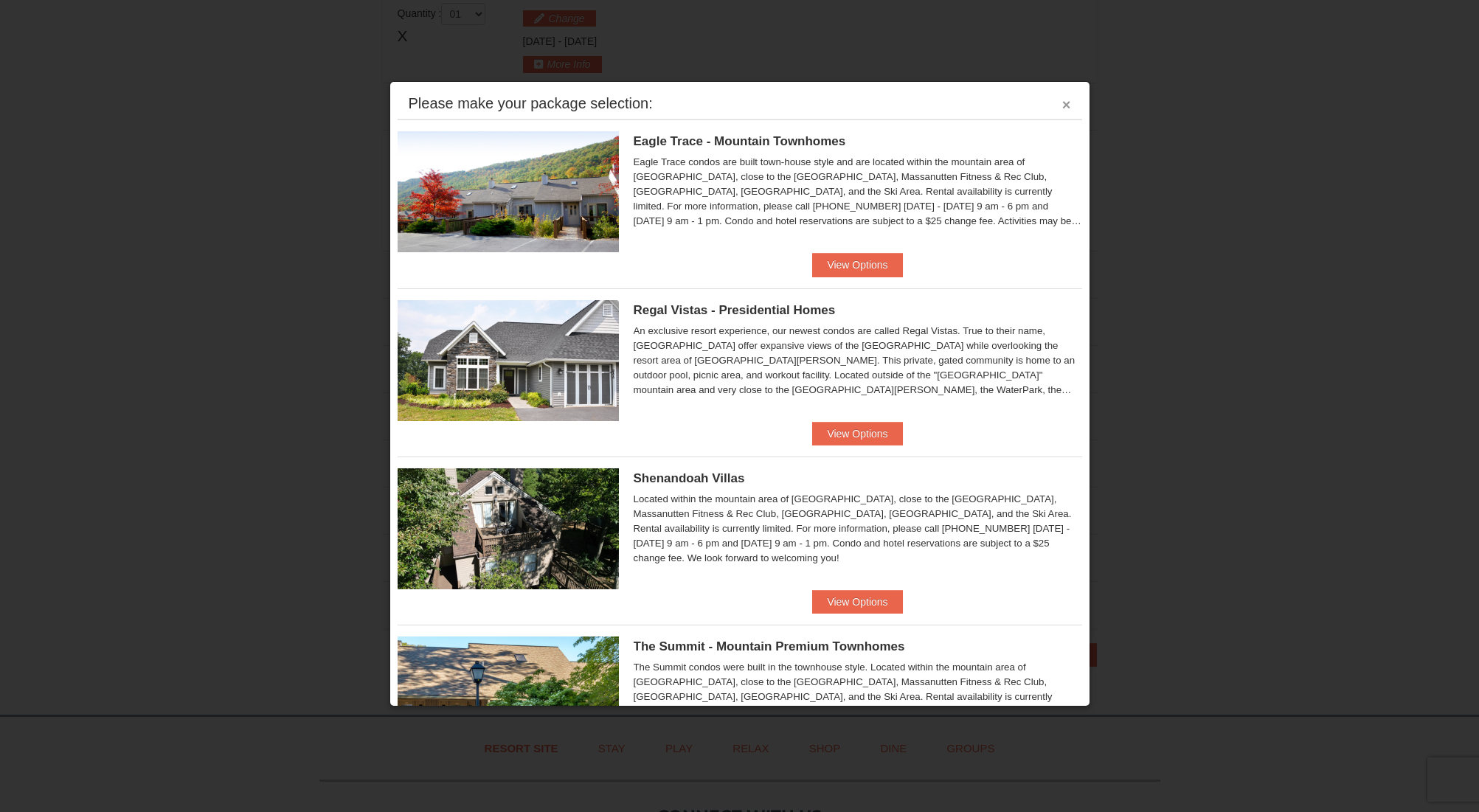
click at [1062, 106] on button "×" at bounding box center [1066, 105] width 9 height 15
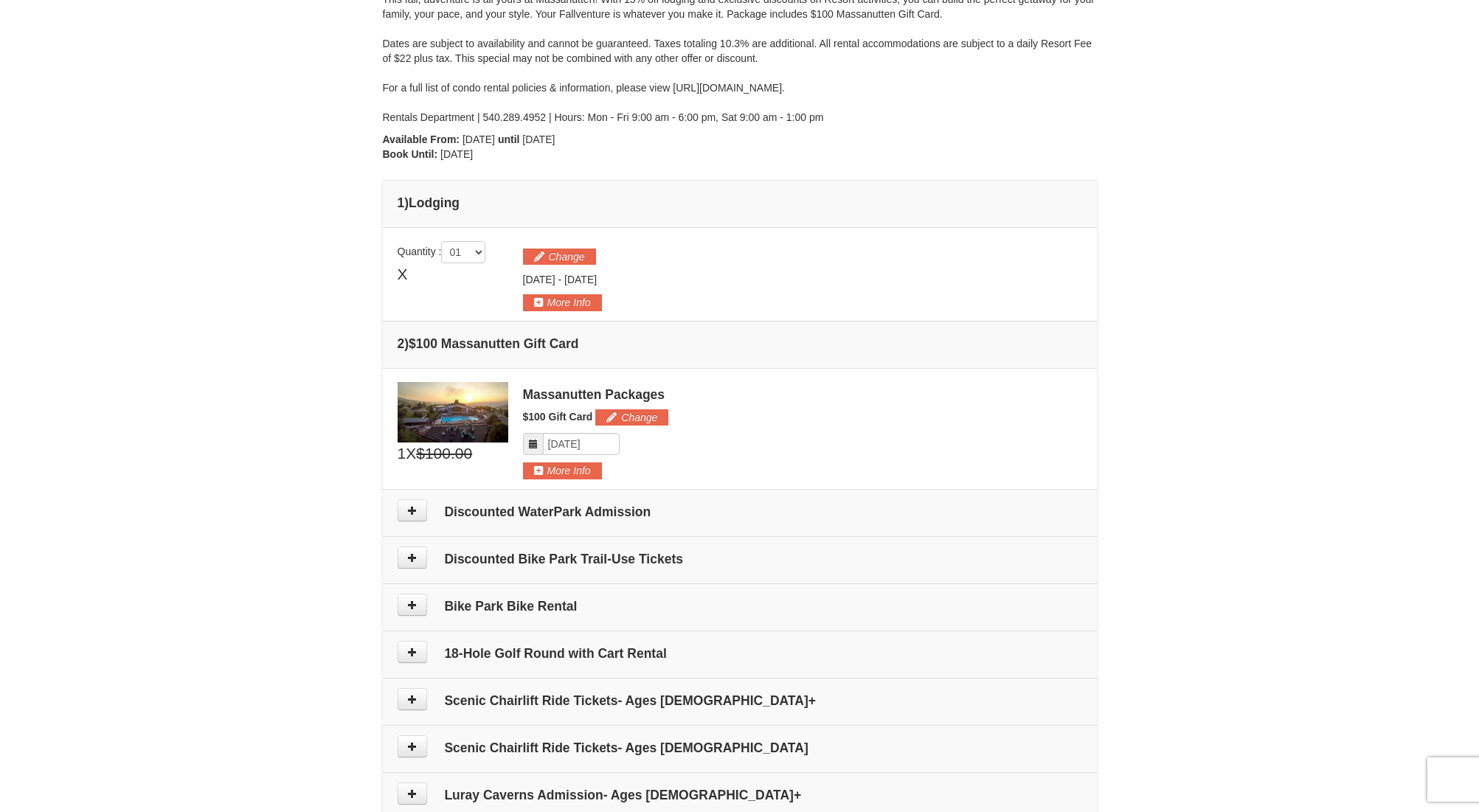
scroll to position [483, 0]
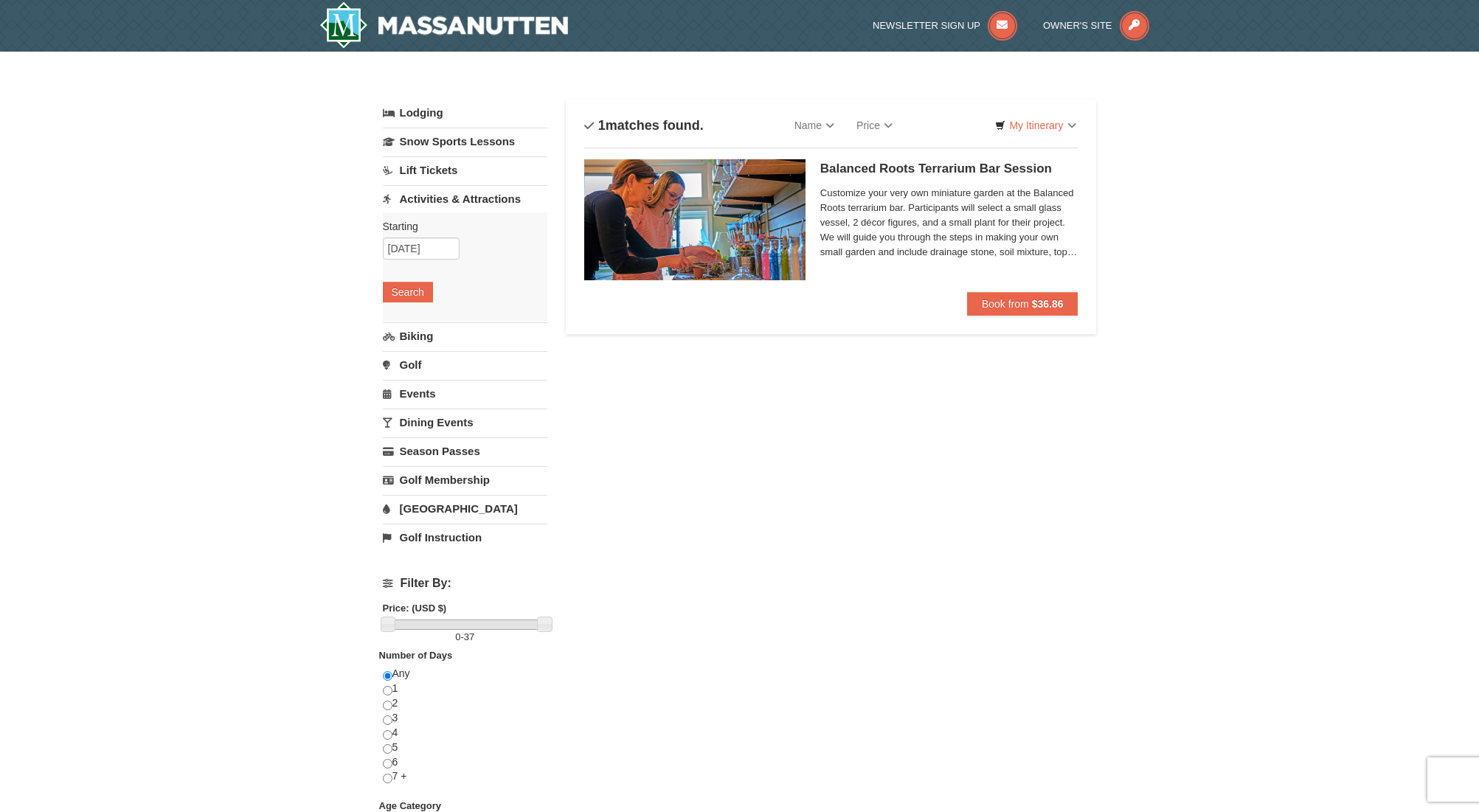
click at [713, 209] on img at bounding box center [695, 219] width 221 height 121
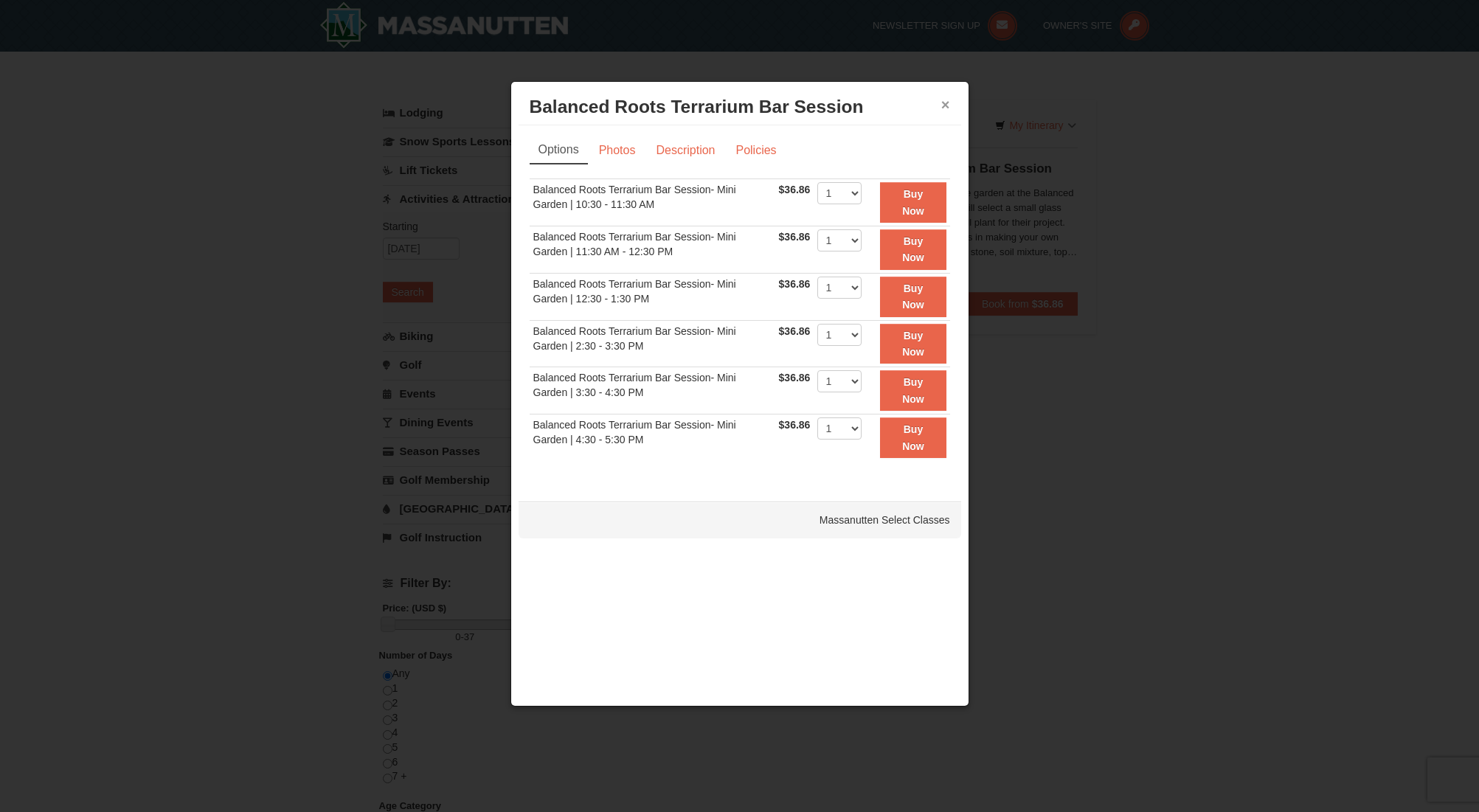
click at [947, 103] on button "×" at bounding box center [945, 105] width 9 height 15
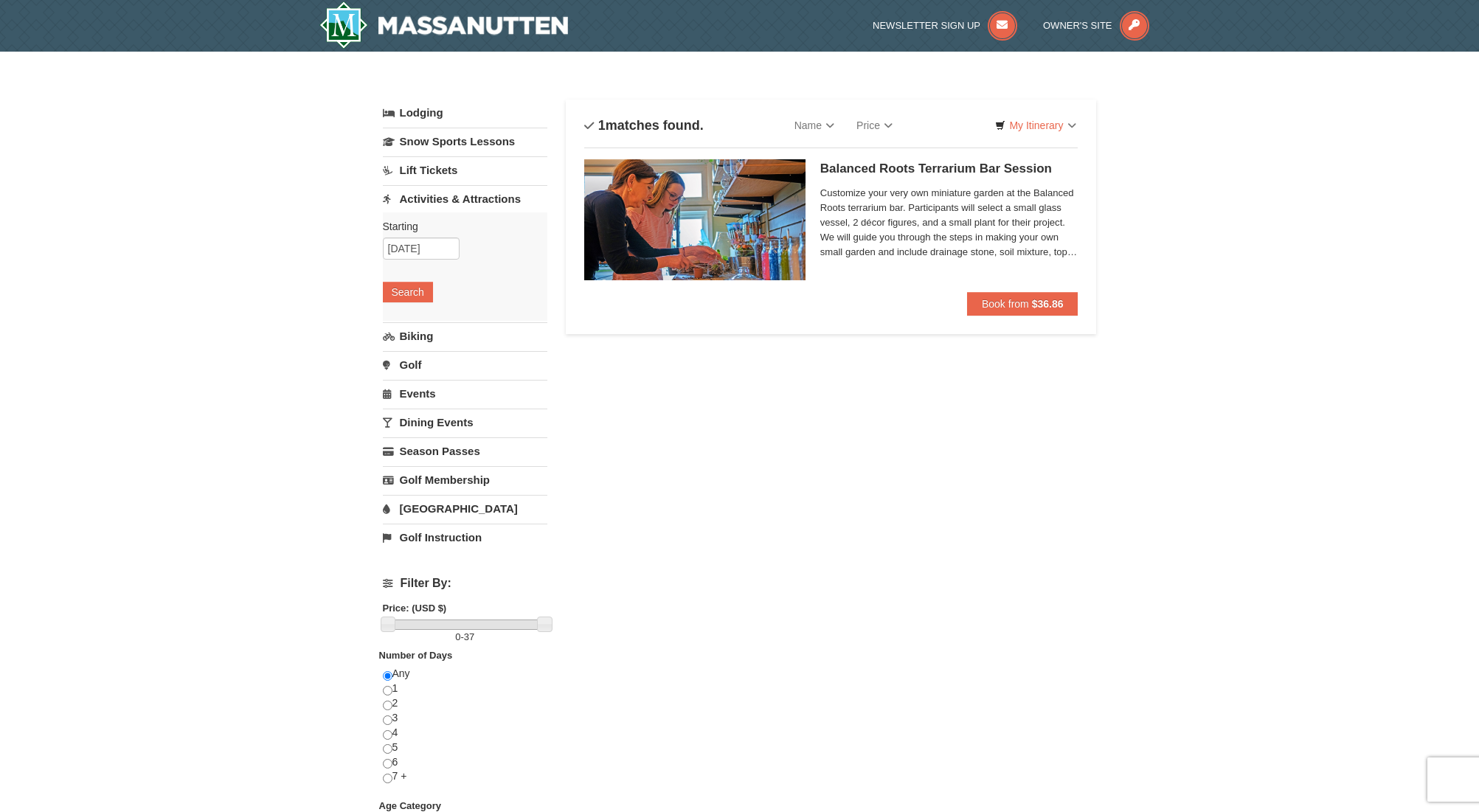
click at [704, 250] on img at bounding box center [695, 219] width 221 height 121
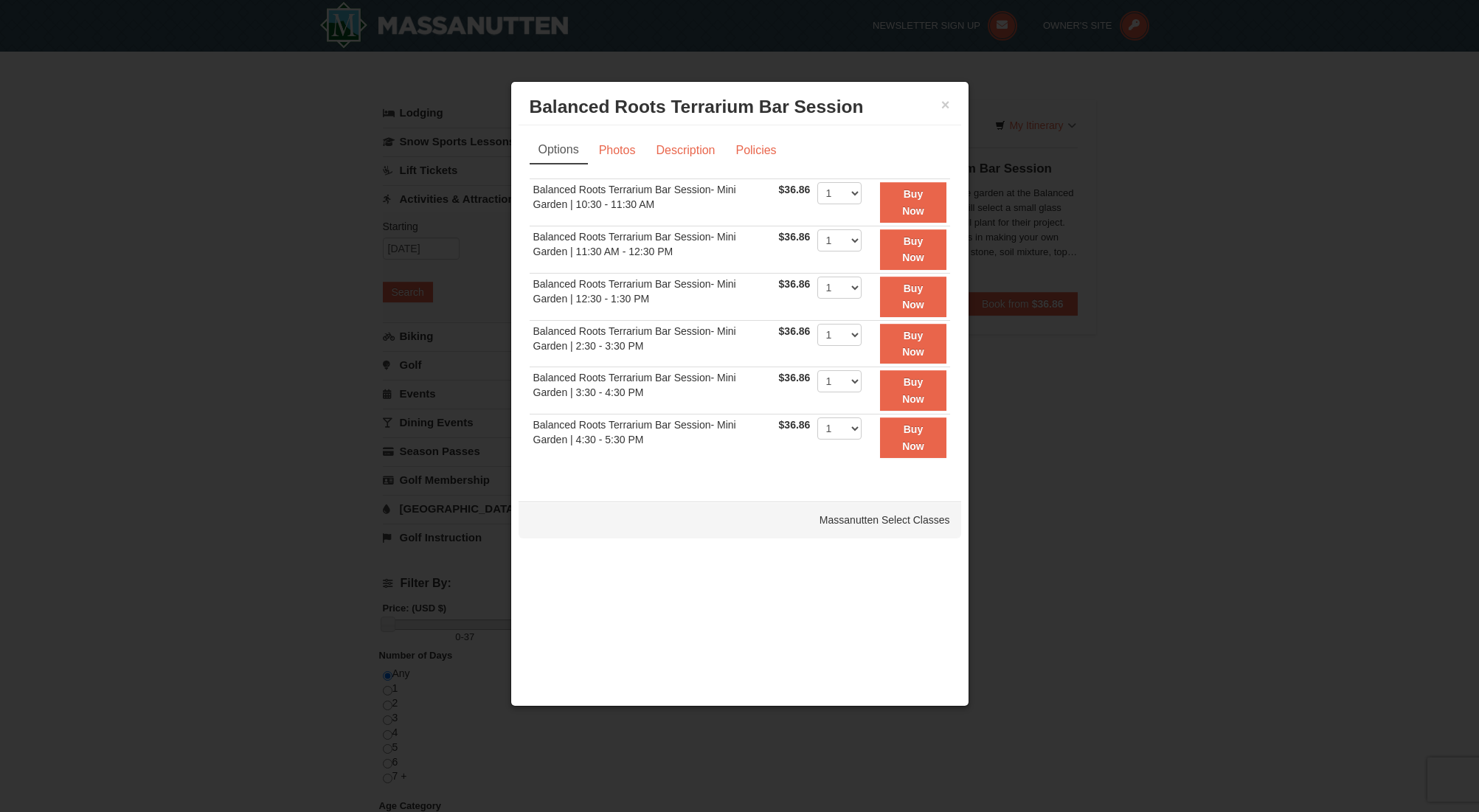
click at [938, 106] on h3 "Balanced Roots Terrarium Bar Session Massanutten Select Classes" at bounding box center [740, 107] width 421 height 22
click at [705, 146] on link "Description" at bounding box center [685, 150] width 78 height 28
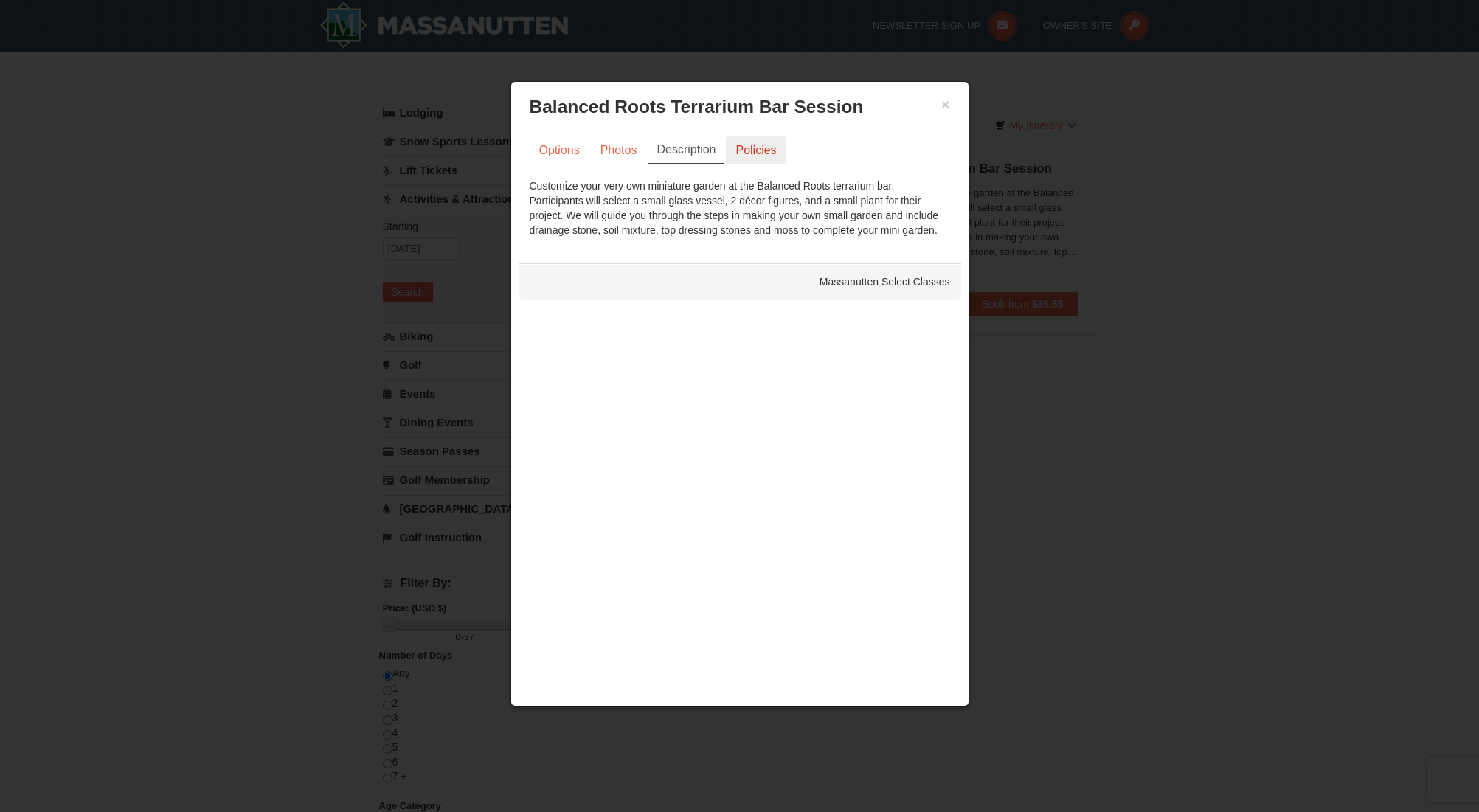
click at [772, 141] on link "Policies" at bounding box center [755, 150] width 60 height 28
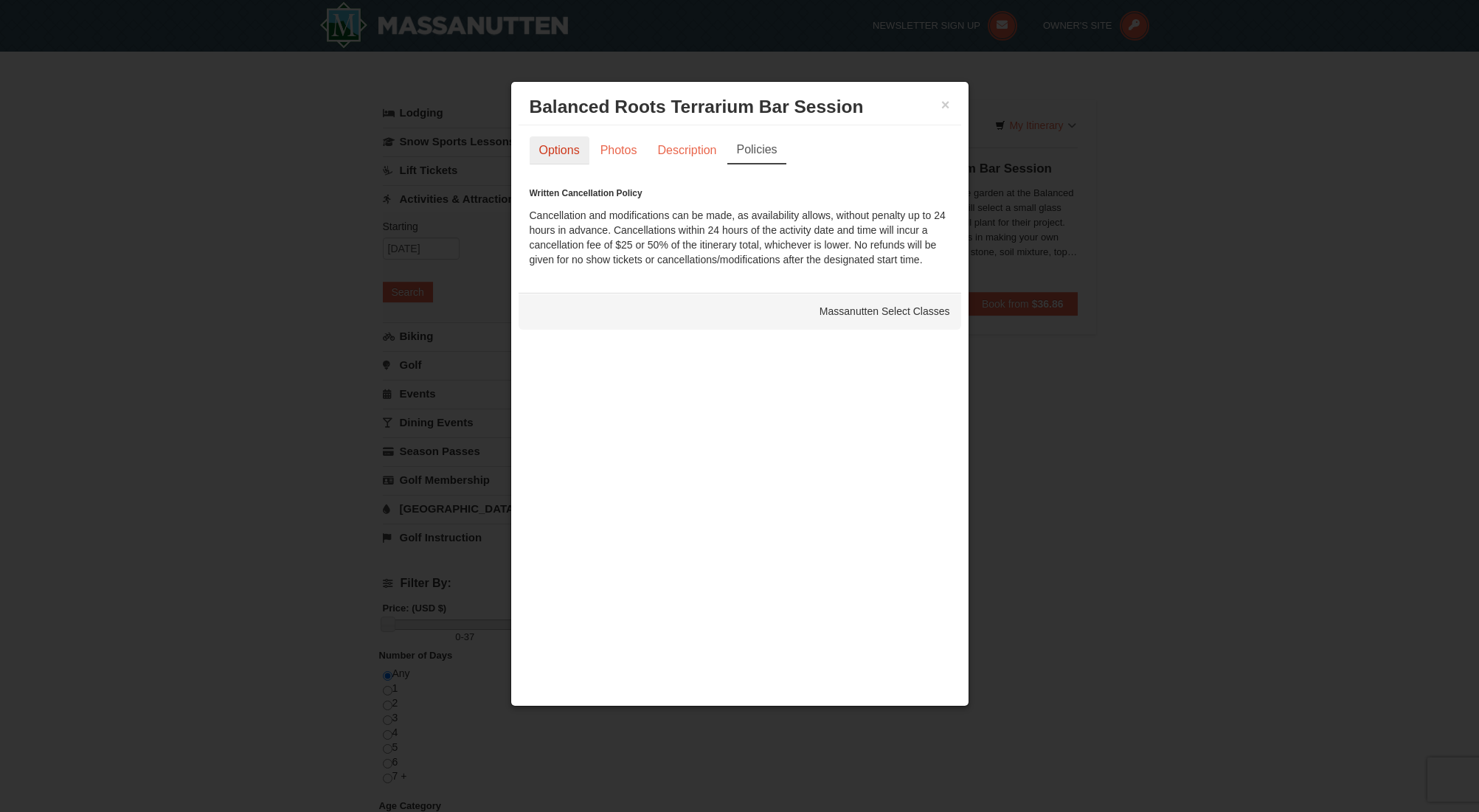
click at [572, 140] on link "Options" at bounding box center [559, 150] width 60 height 28
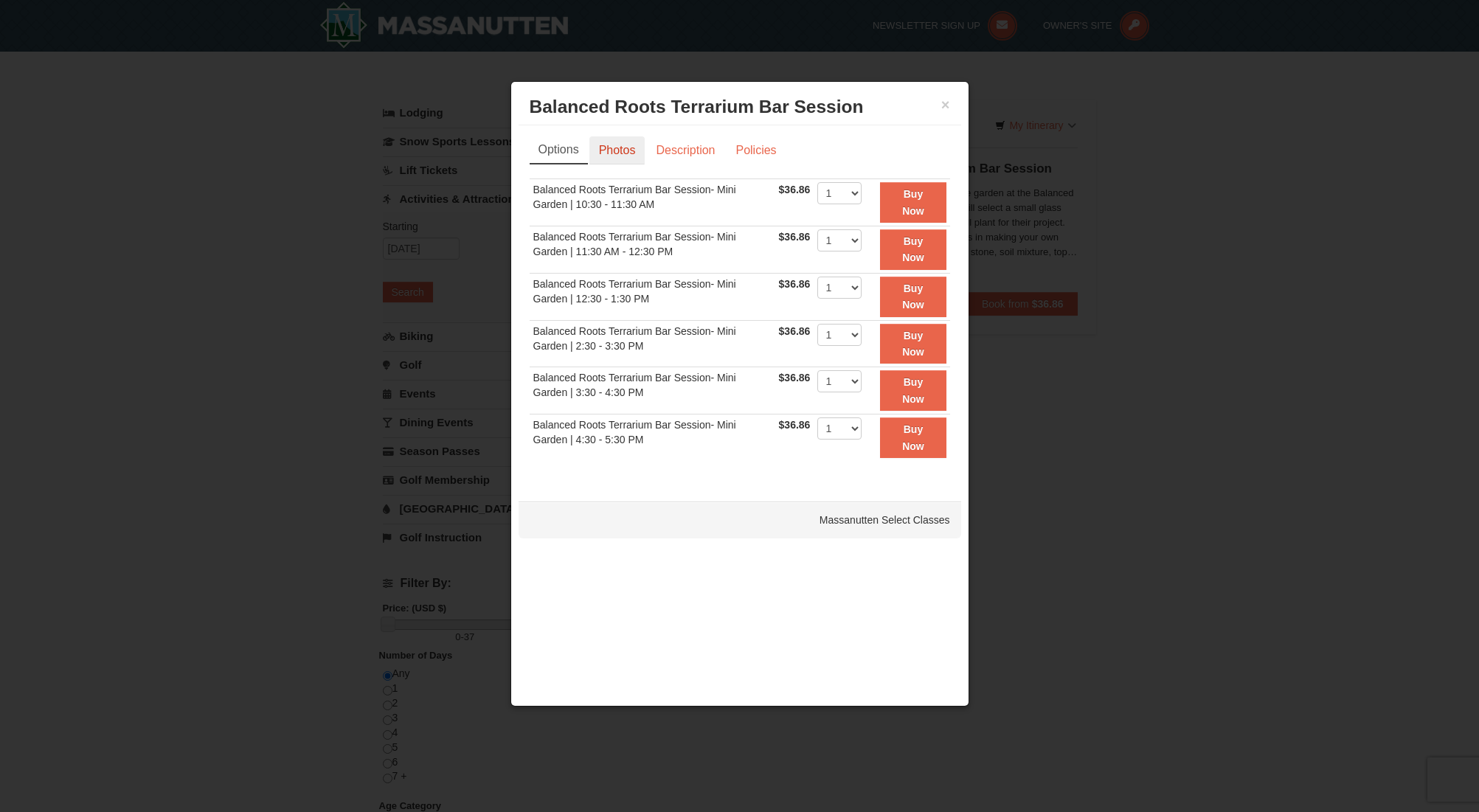
click at [619, 153] on link "Photos" at bounding box center [617, 150] width 56 height 28
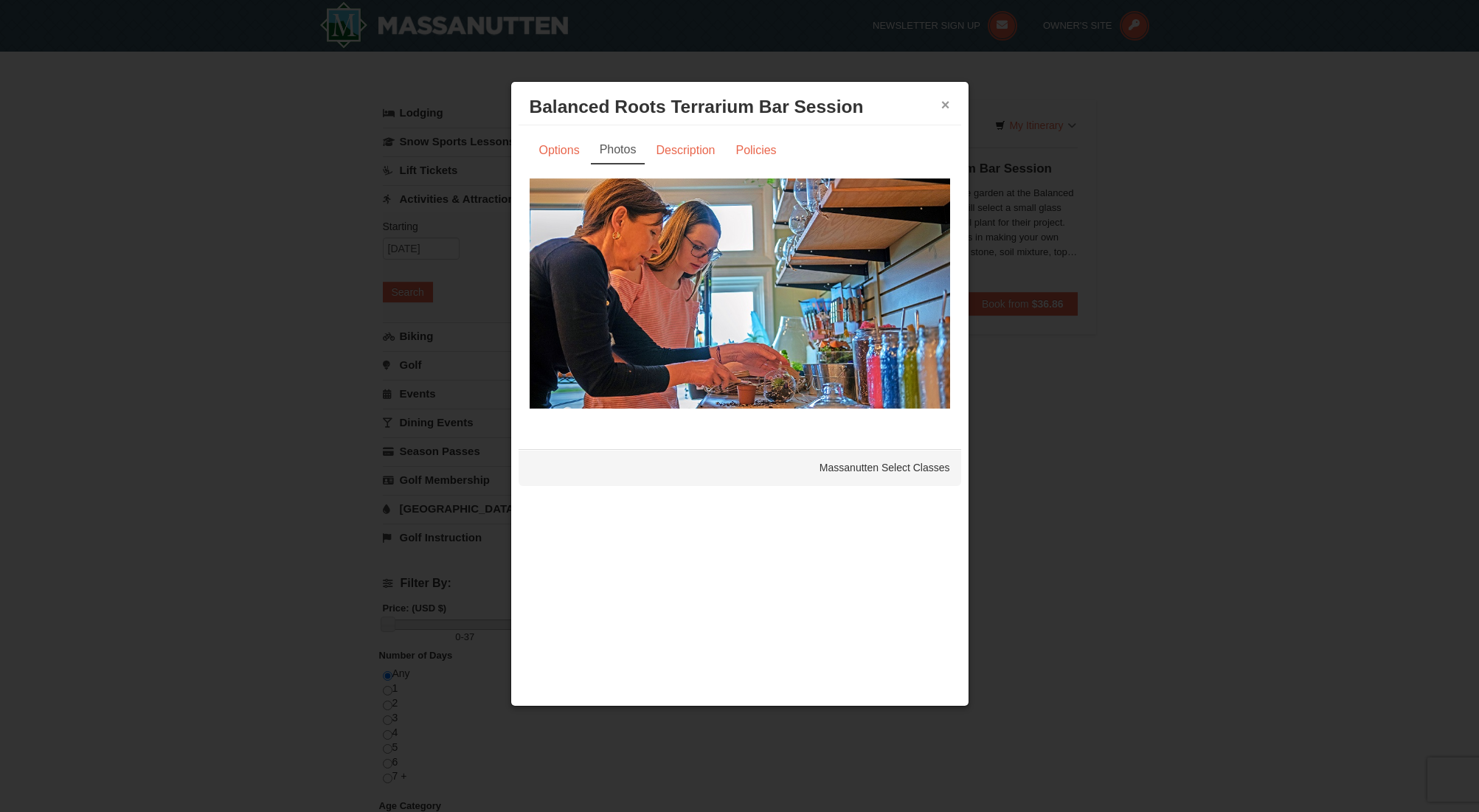
click at [942, 107] on button "×" at bounding box center [945, 105] width 9 height 15
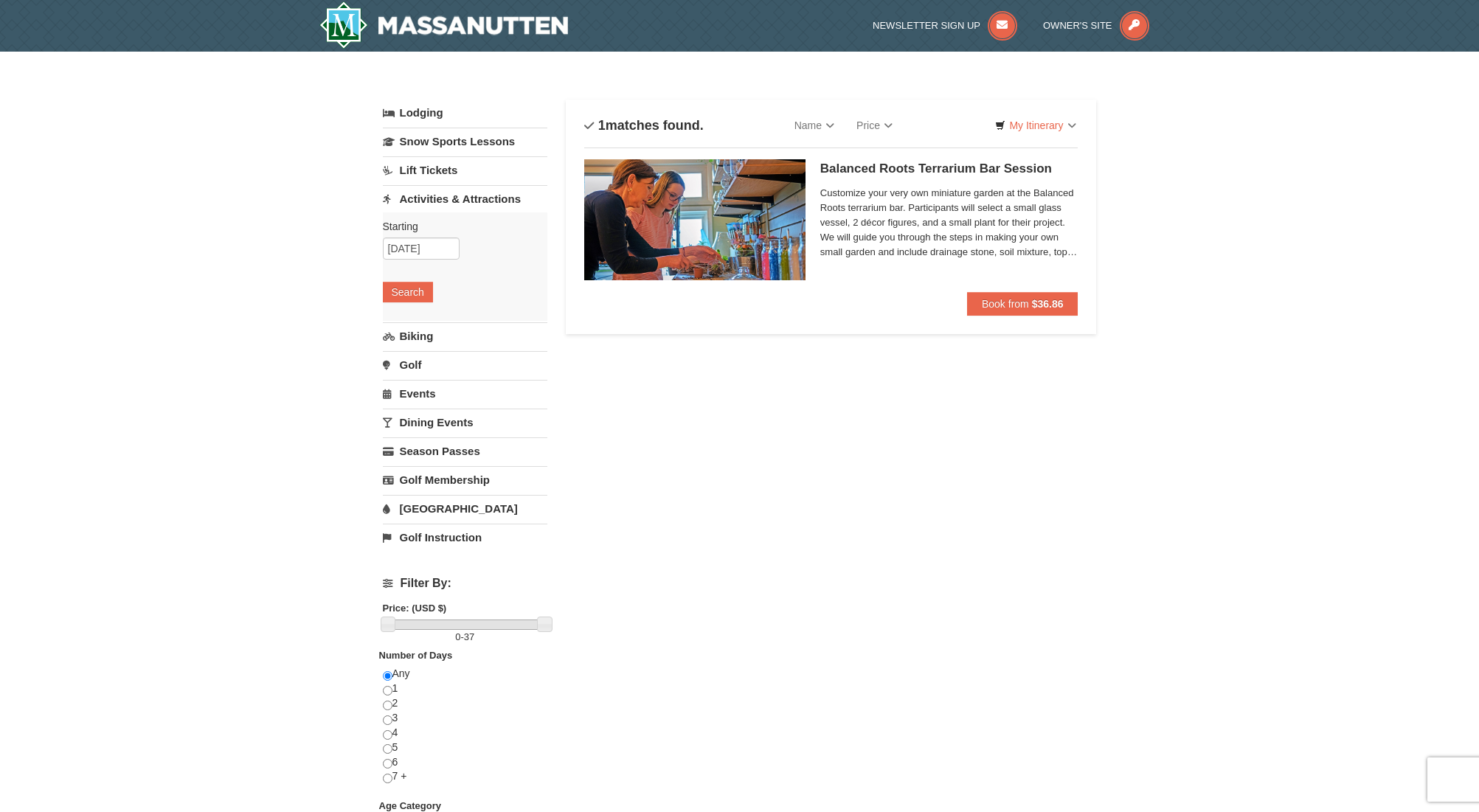
scroll to position [406, 0]
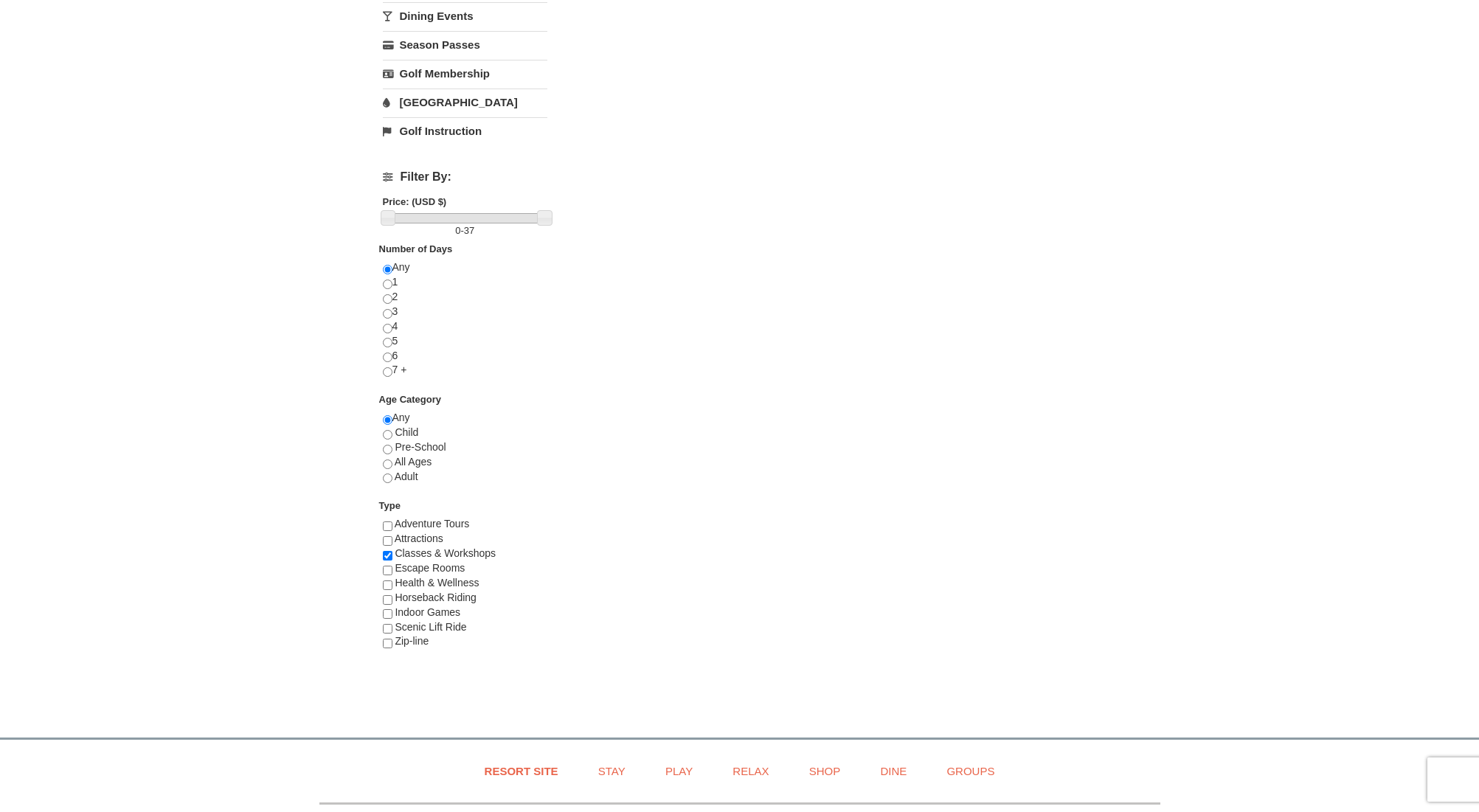
click at [414, 635] on span "Zip-line" at bounding box center [411, 641] width 34 height 11
